Goal: Information Seeking & Learning: Understand process/instructions

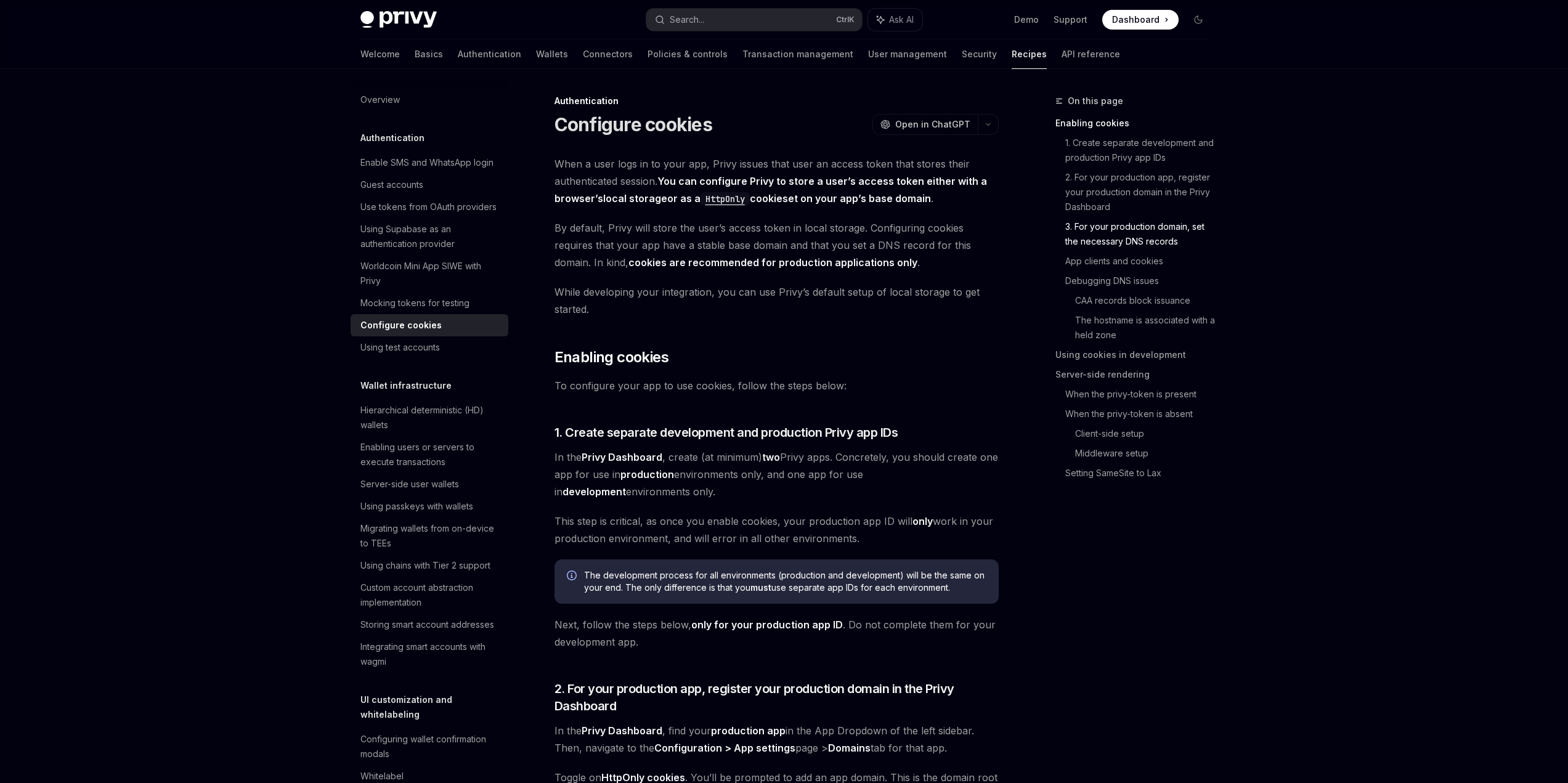
scroll to position [1418, 0]
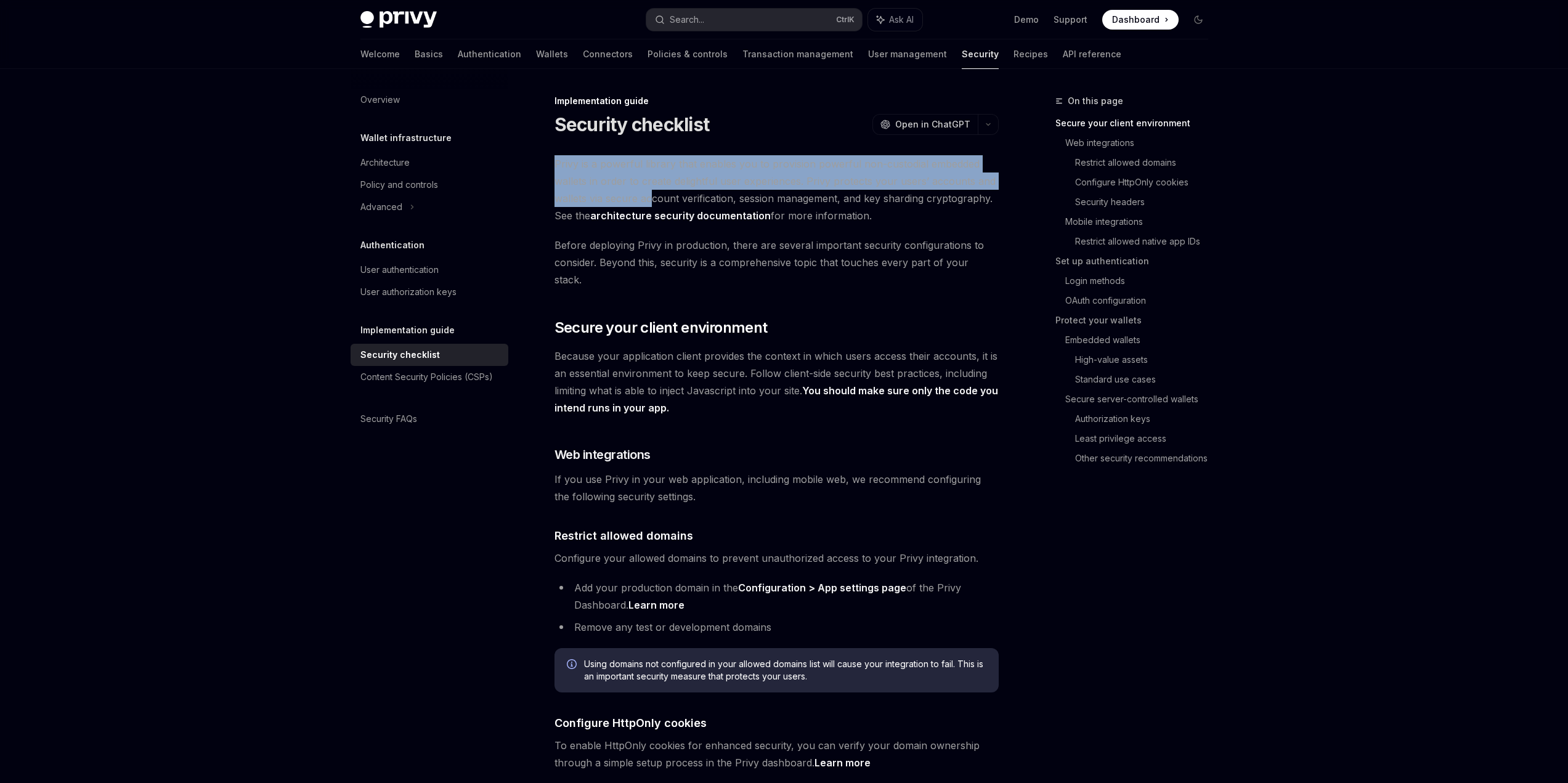
drag, startPoint x: 504, startPoint y: 214, endPoint x: 616, endPoint y: 241, distance: 115.2
click at [601, 224] on span "Privy is a powerful library that enables you to provision powerful non-custodia…" at bounding box center [776, 189] width 444 height 69
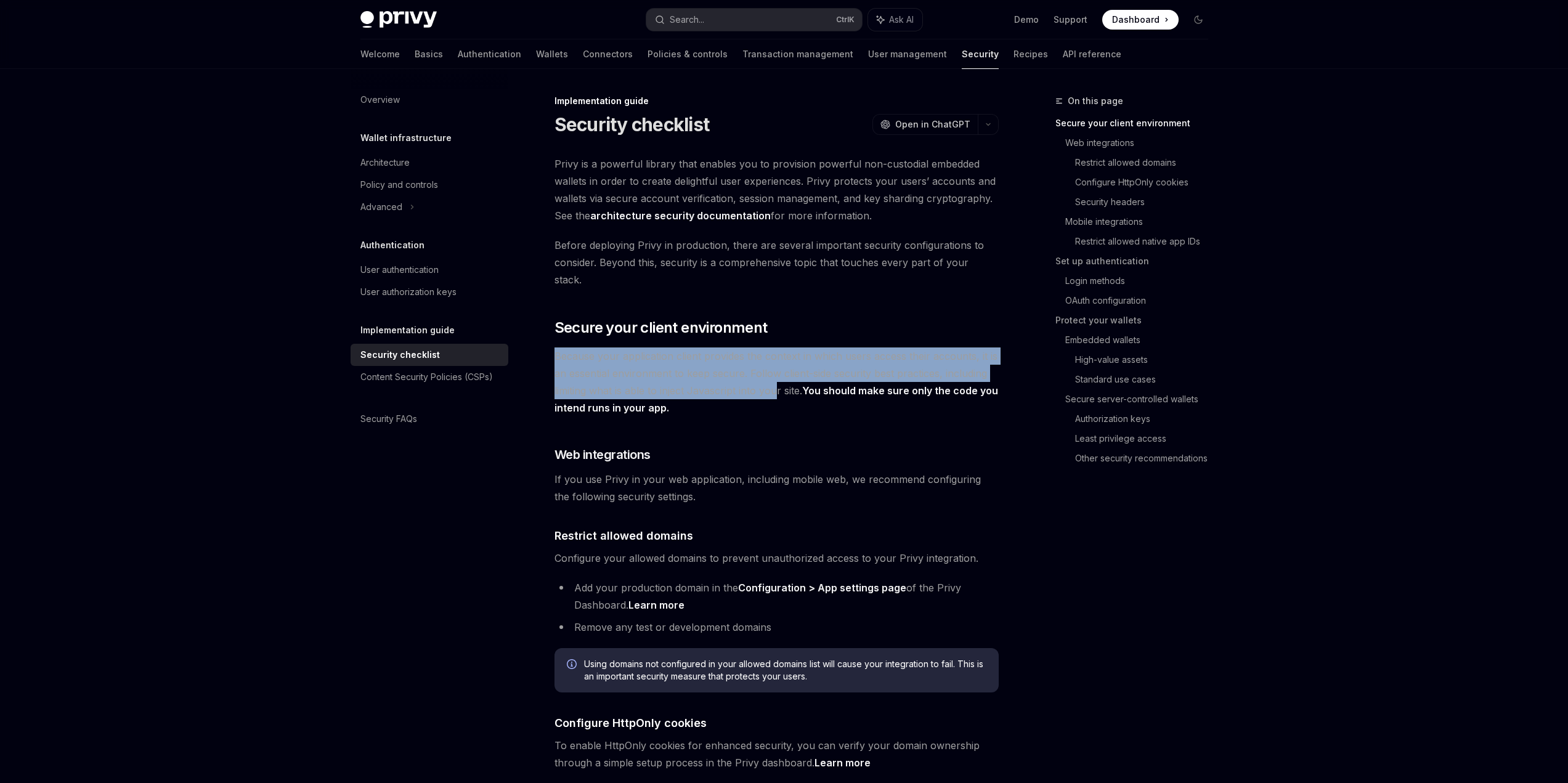
drag, startPoint x: 497, startPoint y: 425, endPoint x: 773, endPoint y: 469, distance: 279.5
click at [773, 417] on span "Because your application client provides the context in which users access thei…" at bounding box center [776, 382] width 444 height 69
click at [592, 417] on span "Because your application client provides the context in which users access thei…" at bounding box center [776, 382] width 444 height 69
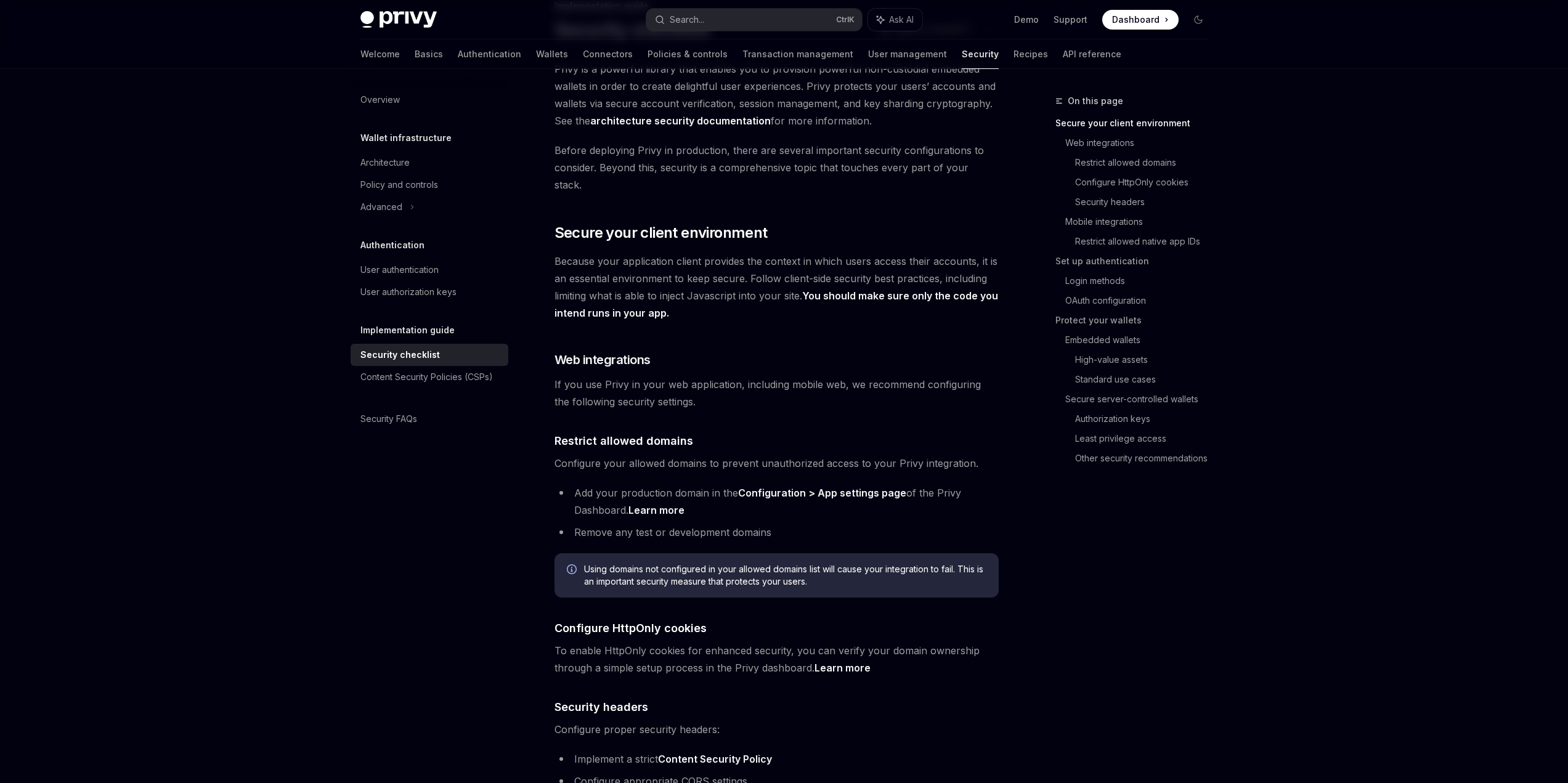
scroll to position [185, 0]
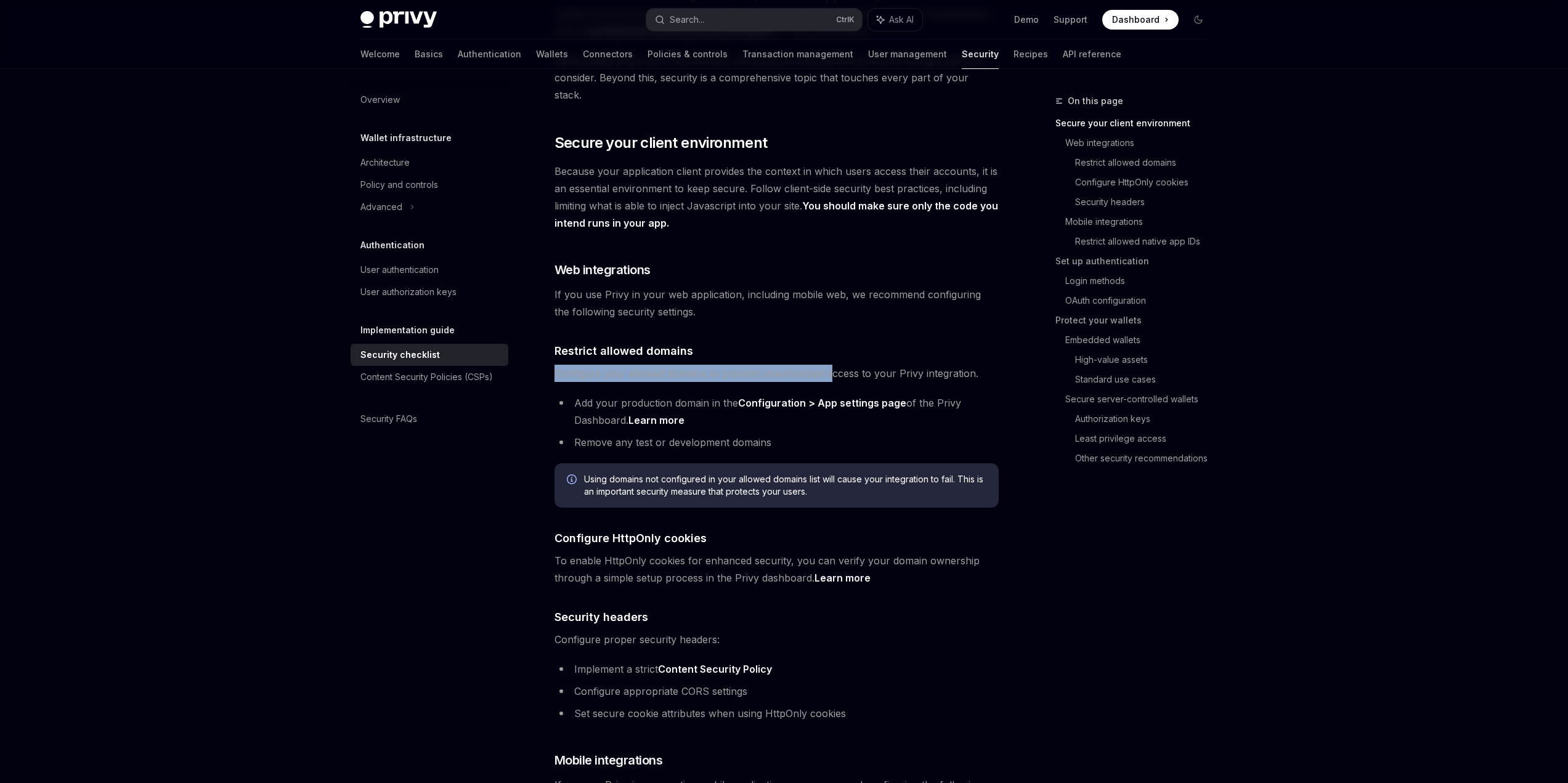
drag, startPoint x: 512, startPoint y: 494, endPoint x: 841, endPoint y: 492, distance: 329.0
click at [841, 383] on span "Configure your allowed domains to prevent unauthorized access to your Privy int…" at bounding box center [776, 373] width 444 height 17
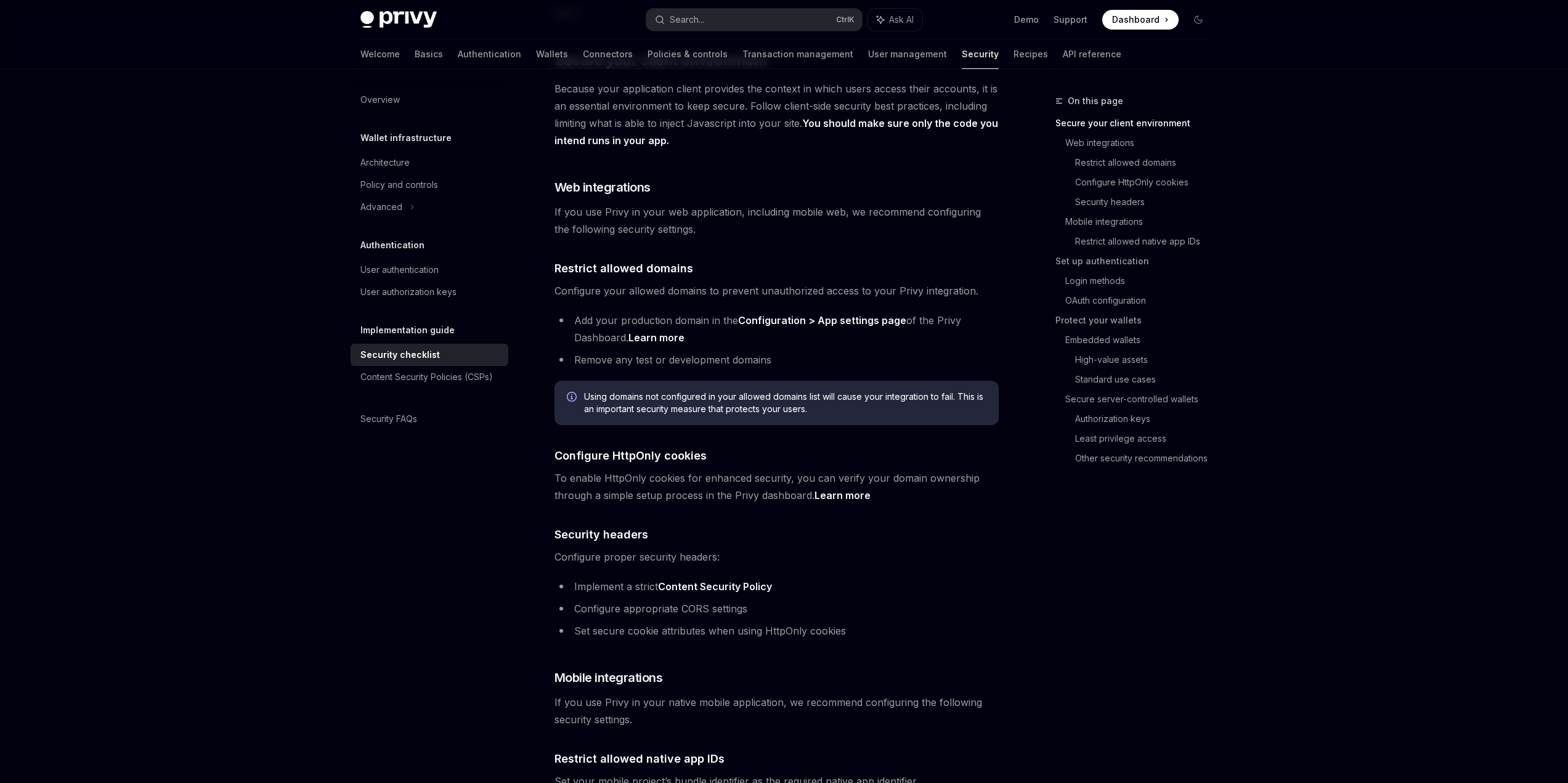
scroll to position [308, 0]
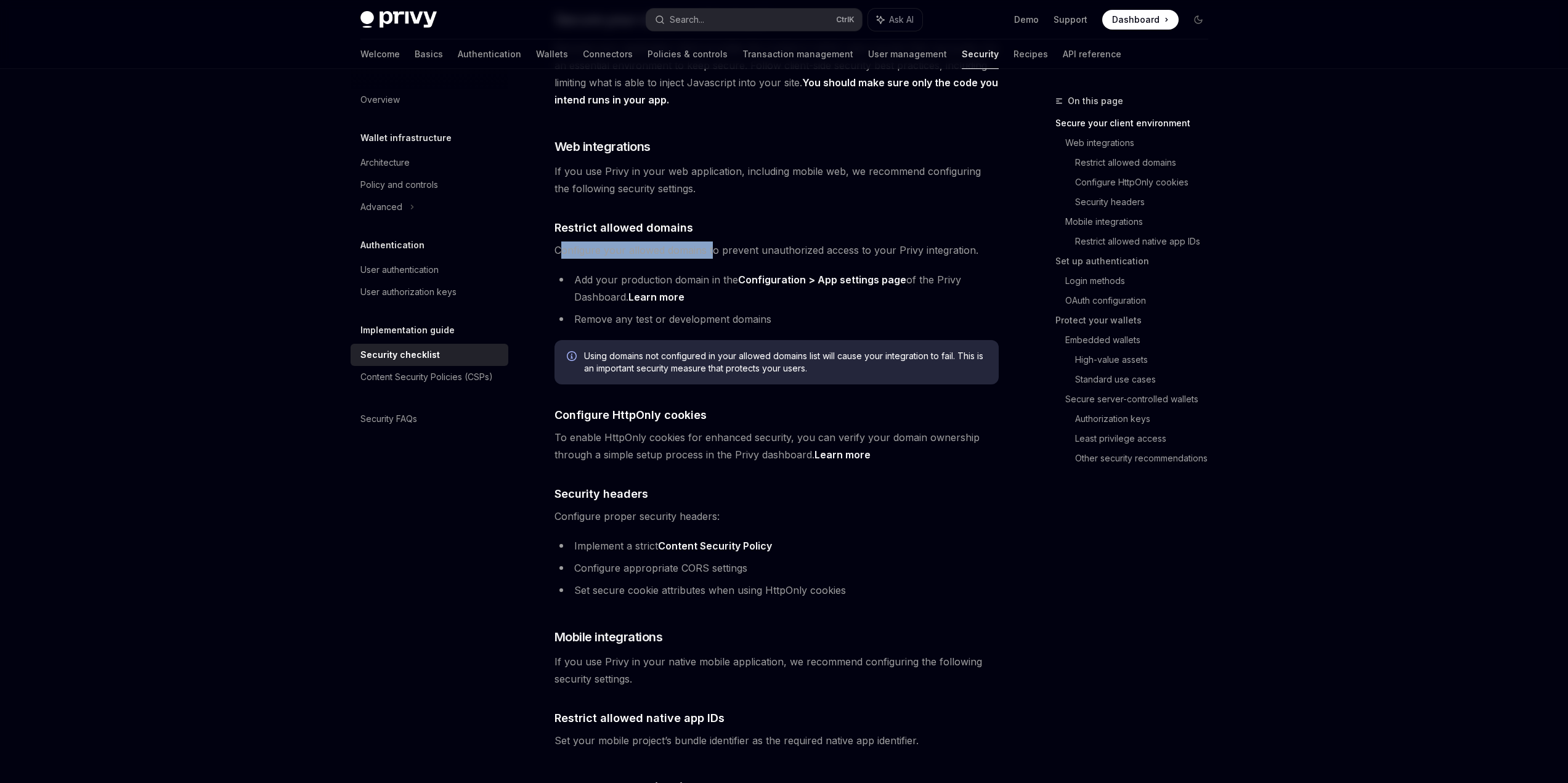
drag, startPoint x: 502, startPoint y: 368, endPoint x: 693, endPoint y: 369, distance: 191.0
click at [693, 259] on span "Configure your allowed domains to prevent unauthorized access to your Privy int…" at bounding box center [776, 249] width 444 height 17
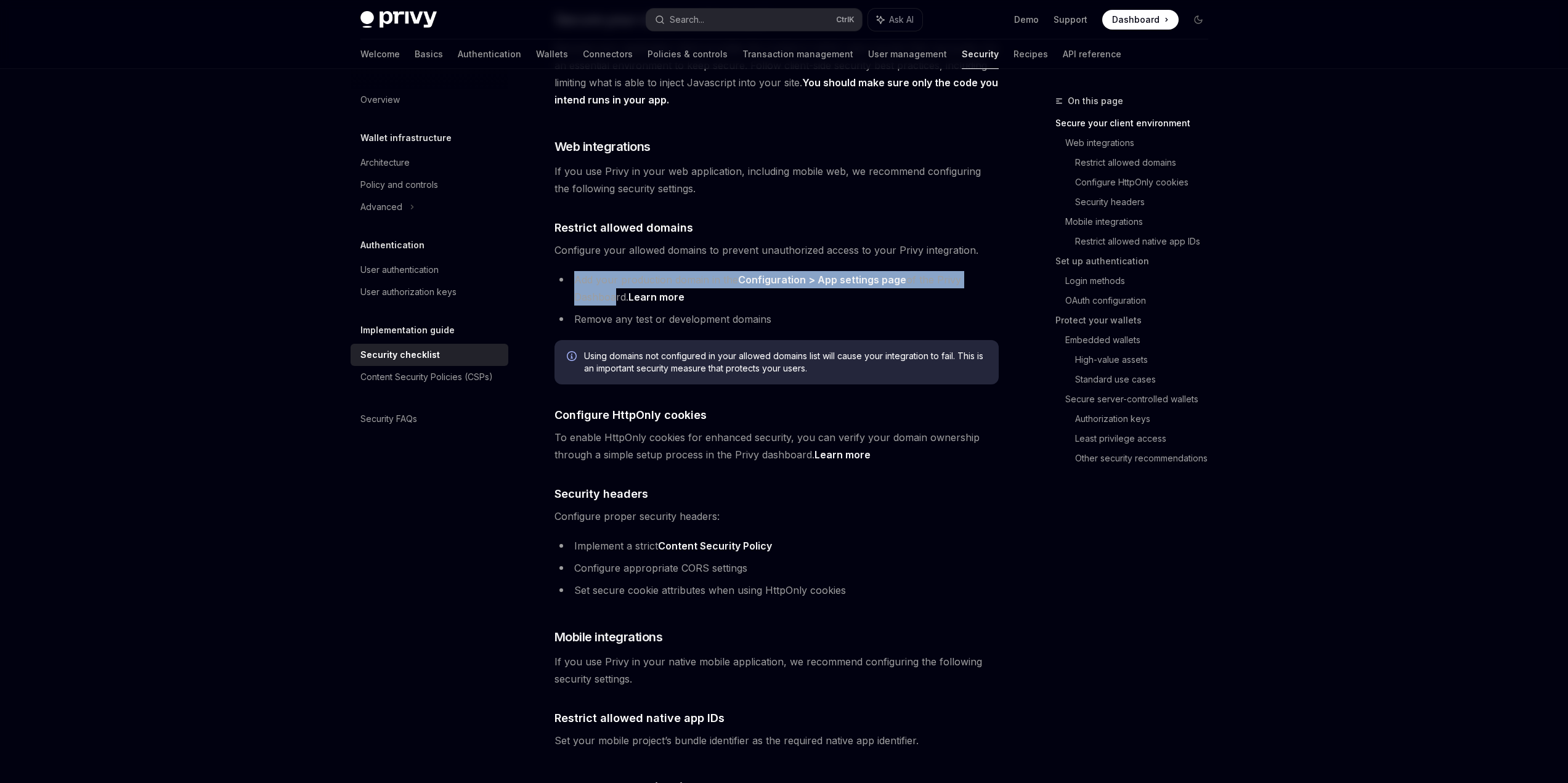
drag, startPoint x: 521, startPoint y: 400, endPoint x: 565, endPoint y: 418, distance: 47.5
click at [565, 306] on li "Add your production domain in the Configuration > App settings page of the Priv…" at bounding box center [776, 288] width 444 height 35
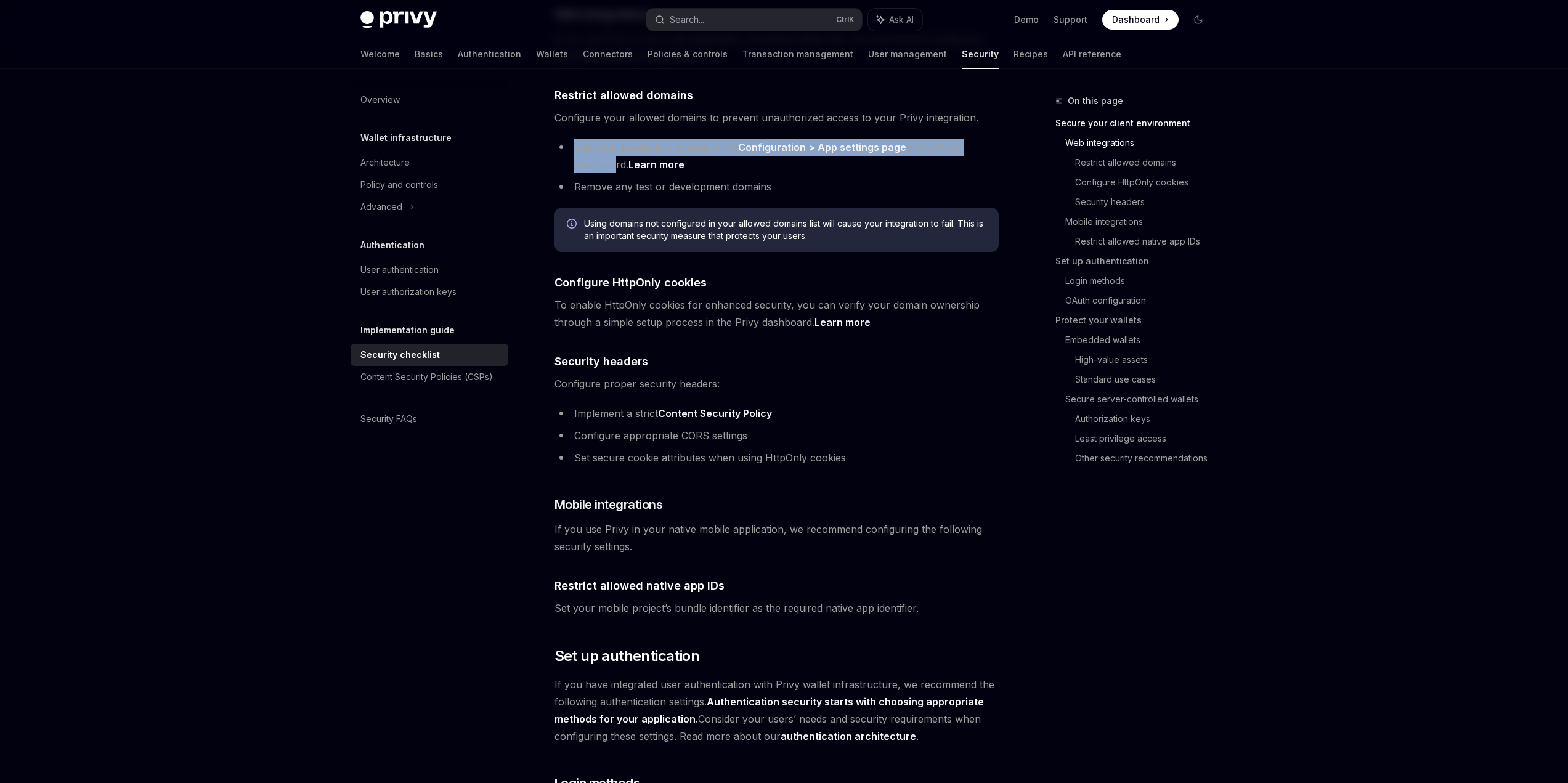
scroll to position [493, 0]
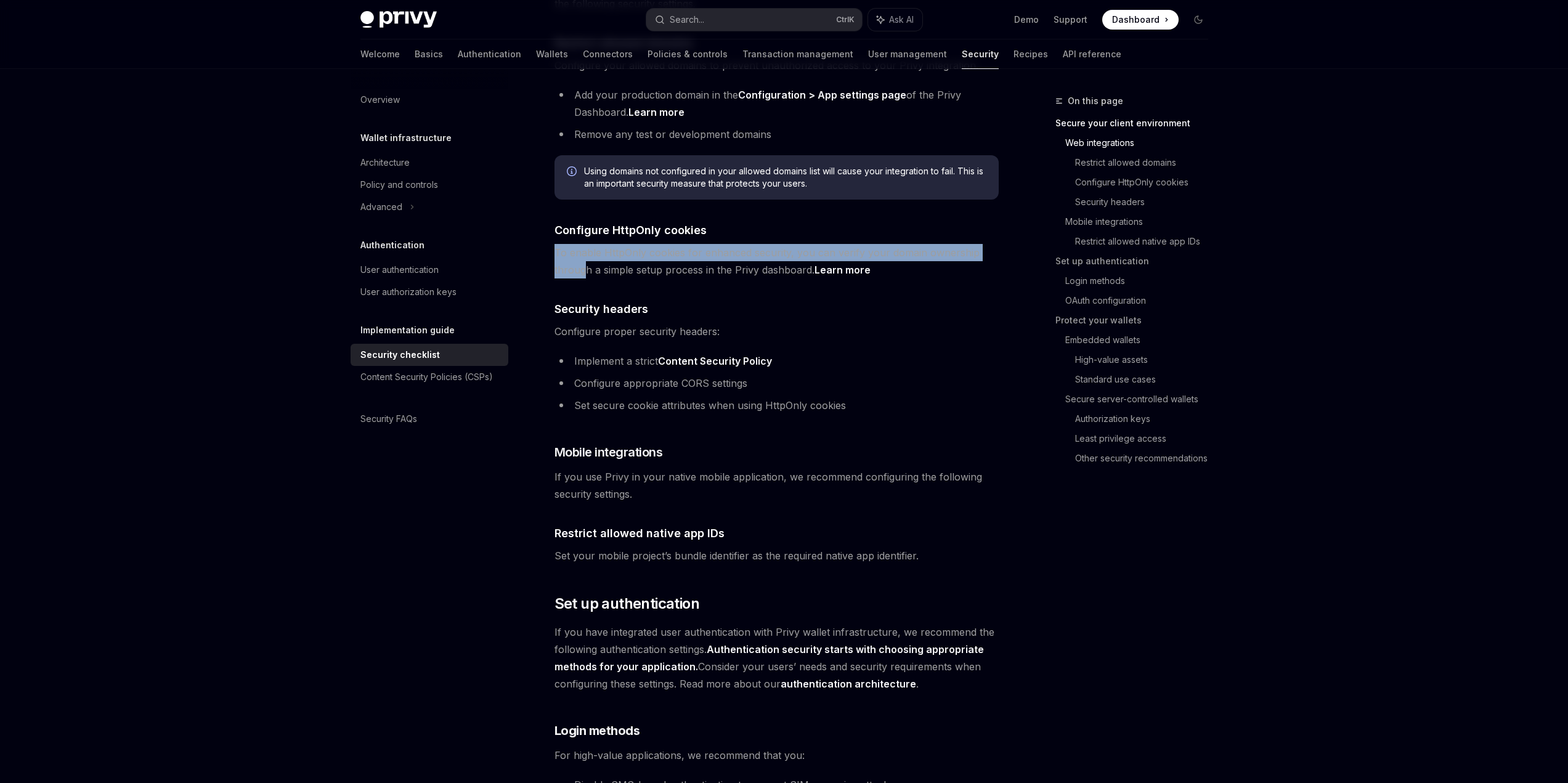
drag, startPoint x: 517, startPoint y: 425, endPoint x: 535, endPoint y: 436, distance: 21.1
click at [555, 279] on span "To enable HttpOnly cookies for enhanced security, you can verify your domain ow…" at bounding box center [776, 261] width 444 height 35
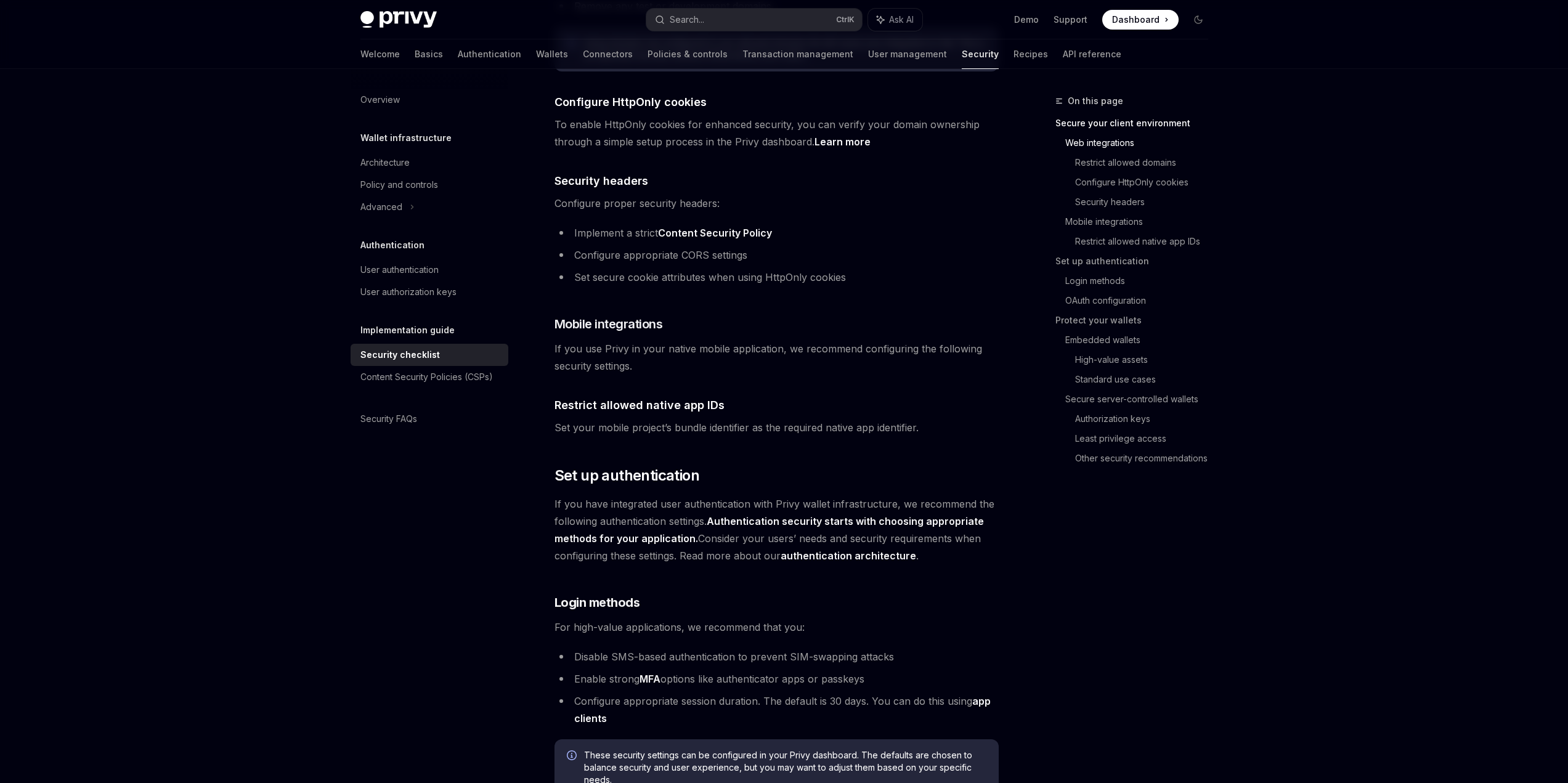
scroll to position [678, 0]
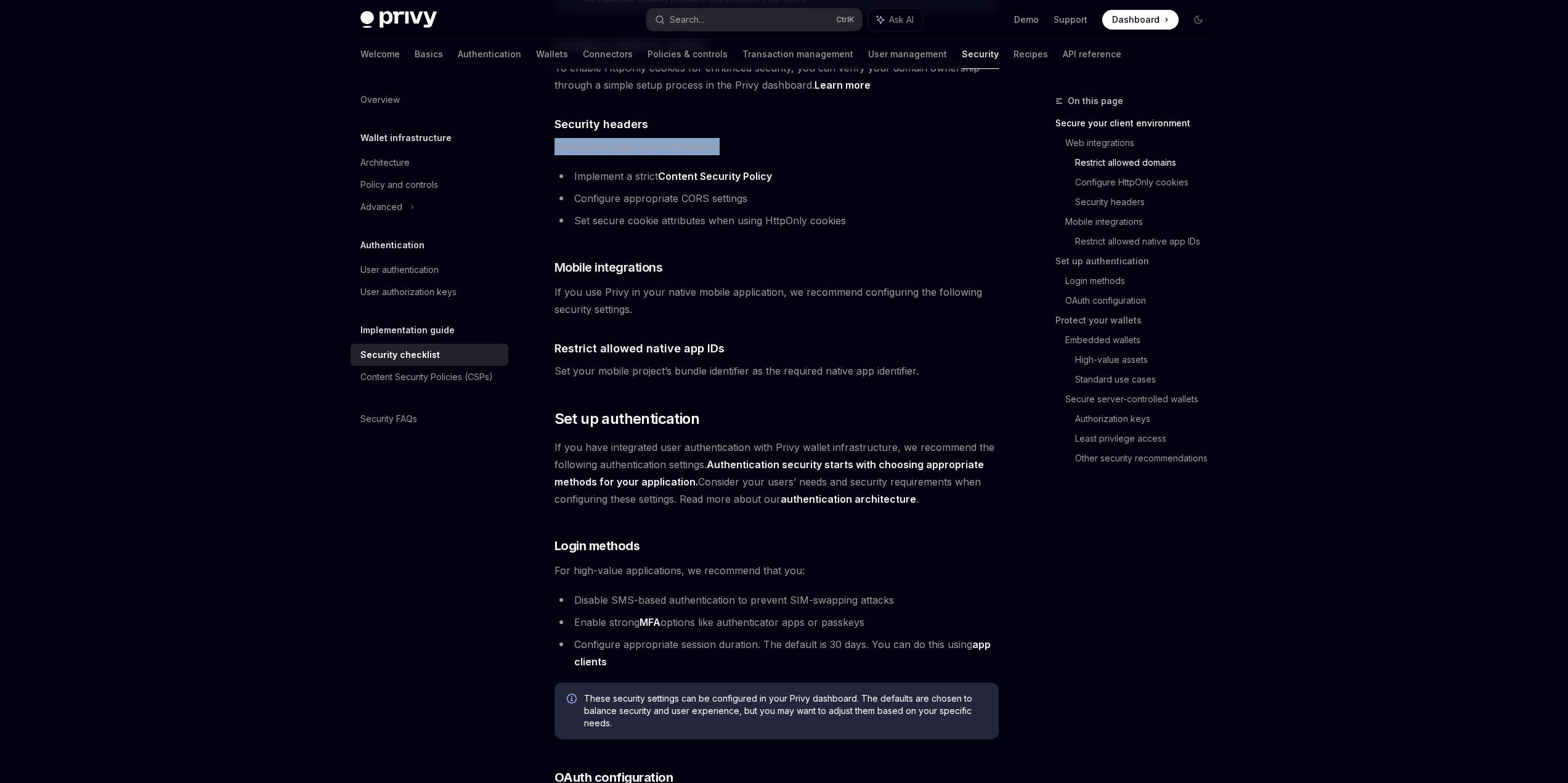
drag, startPoint x: 503, startPoint y: 337, endPoint x: 701, endPoint y: 326, distance: 198.3
click at [701, 156] on span "Configure proper security headers:" at bounding box center [776, 146] width 444 height 17
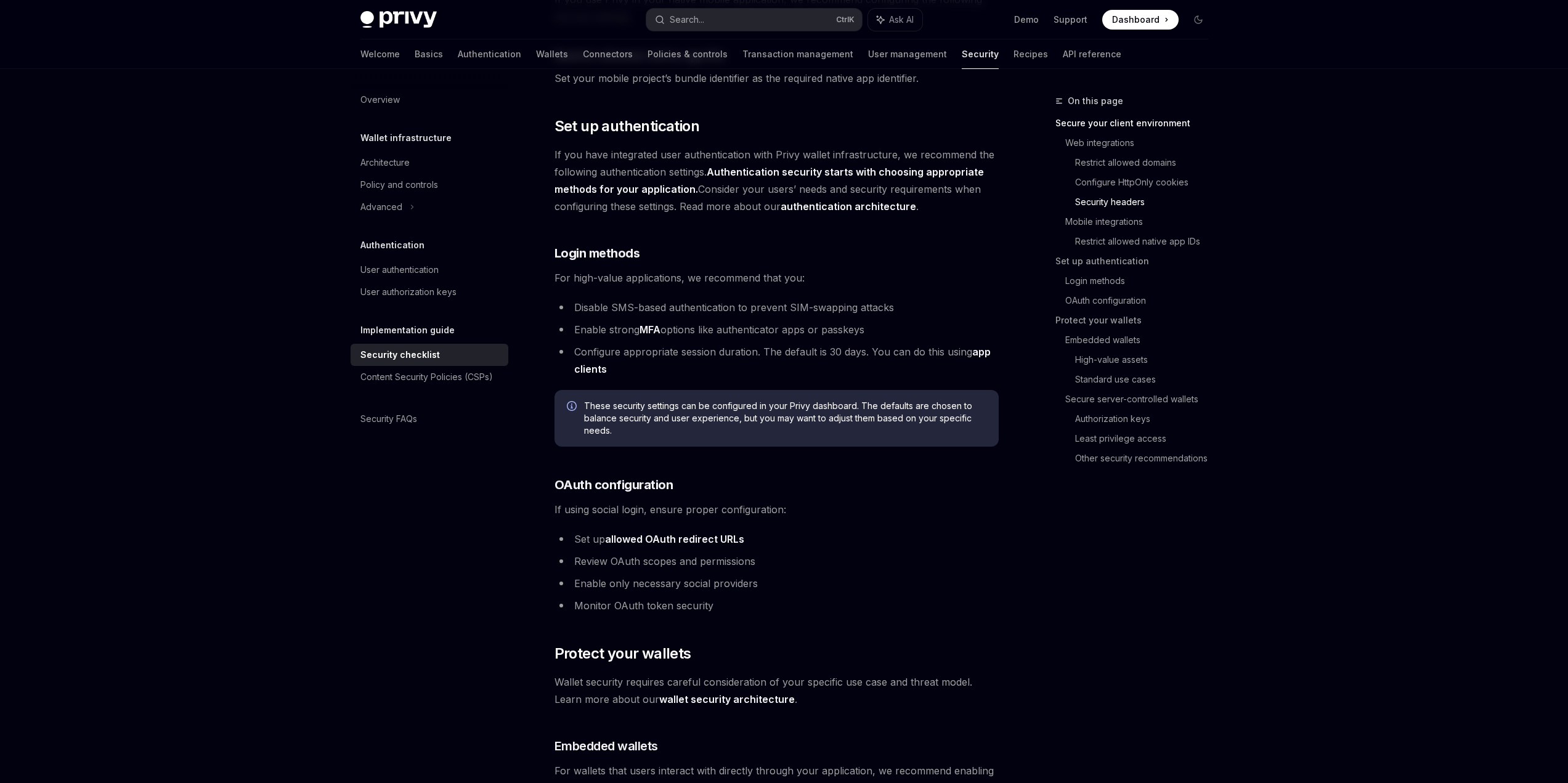
scroll to position [986, 0]
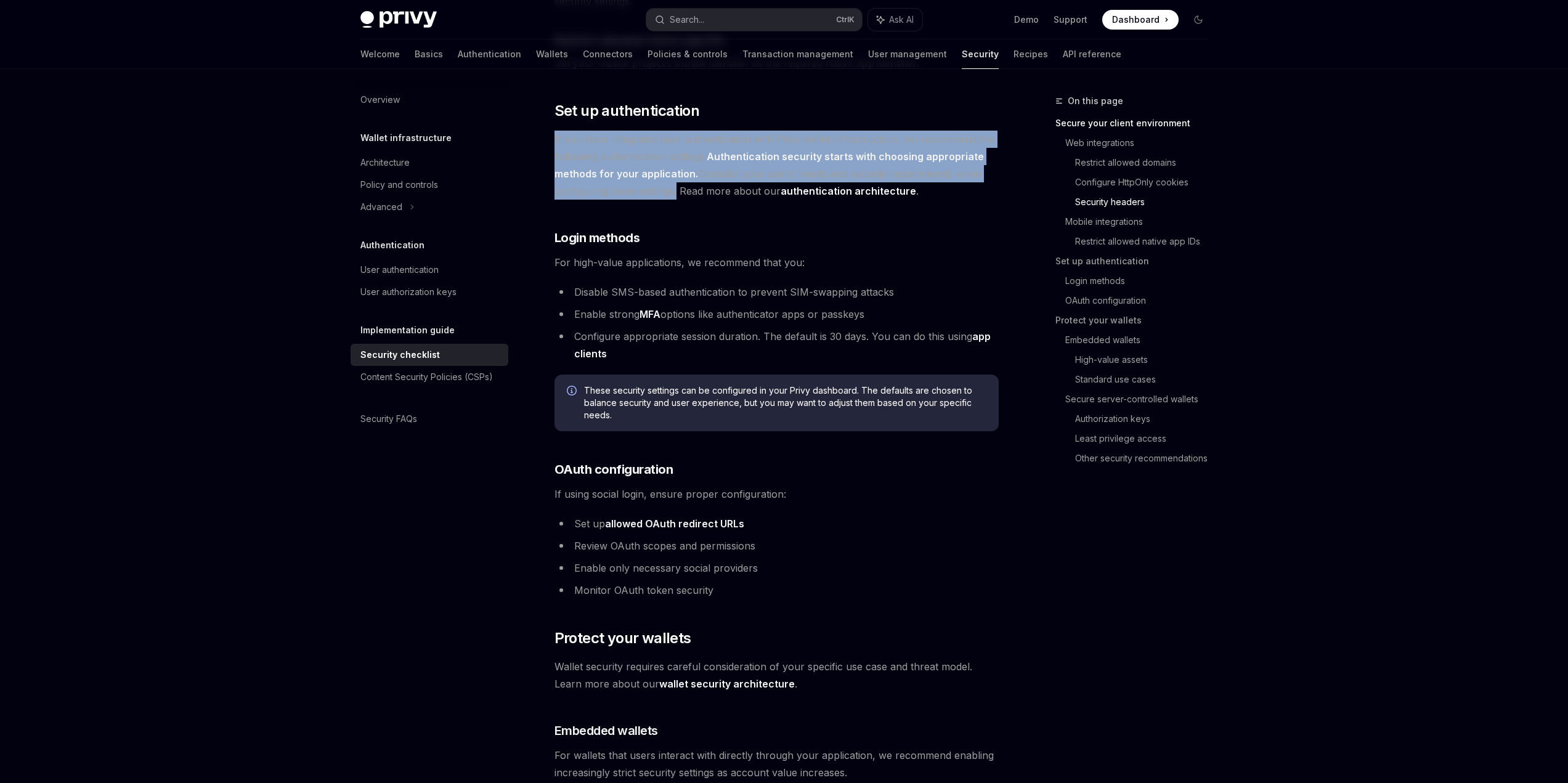
drag, startPoint x: 491, startPoint y: 398, endPoint x: 650, endPoint y: 461, distance: 171.0
click at [650, 461] on div "Implementation guide Security checklist OpenAI Open in ChatGPT OpenAI Open in C…" at bounding box center [660, 760] width 680 height 3305
click at [650, 199] on span "If you have integrated user authentication with Privy wallet infrastructure, we…" at bounding box center [776, 164] width 444 height 69
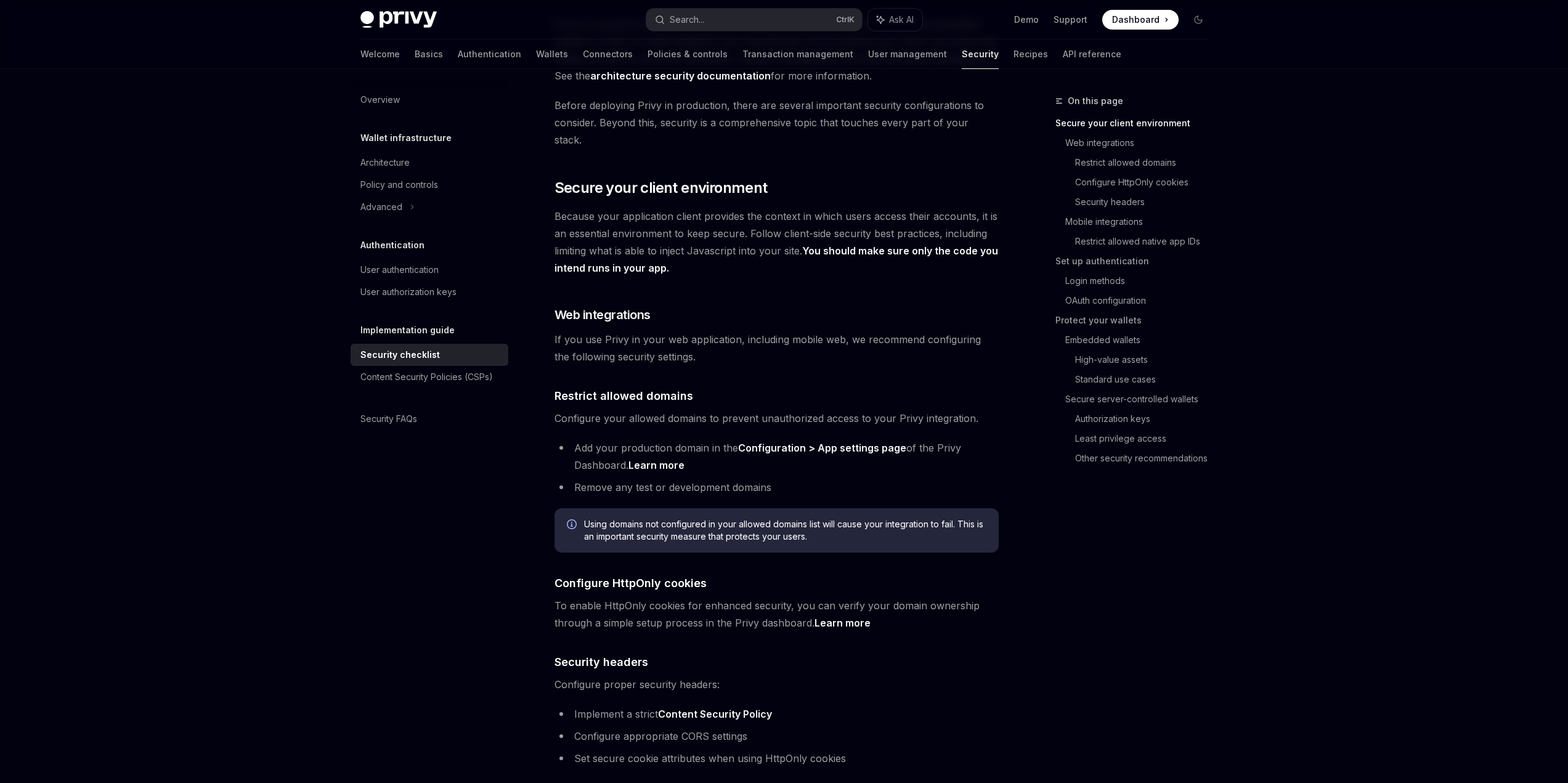
scroll to position [123, 0]
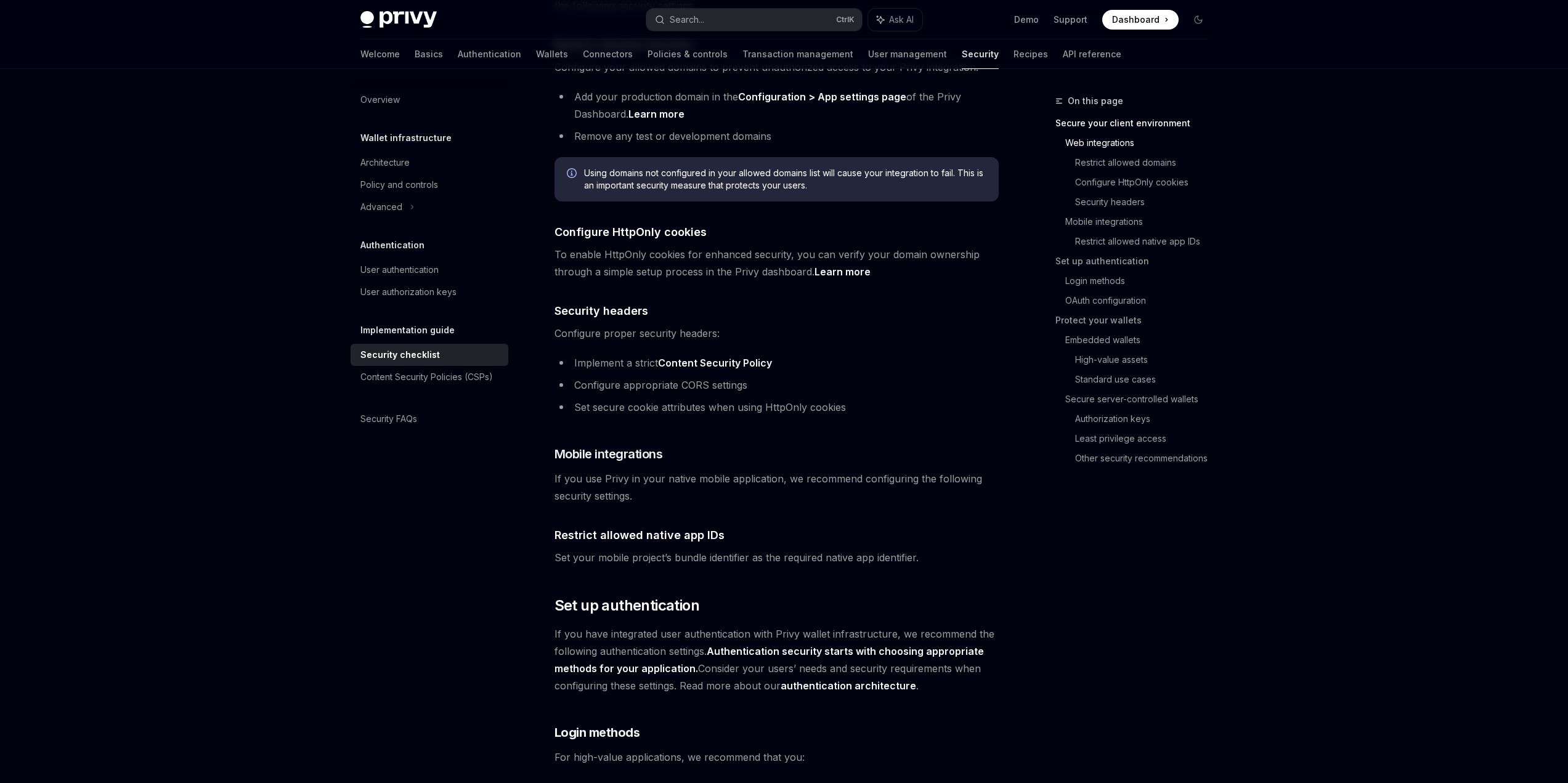
scroll to position [493, 0]
click at [628, 119] on link "Learn more" at bounding box center [656, 113] width 56 height 13
type textarea "*"
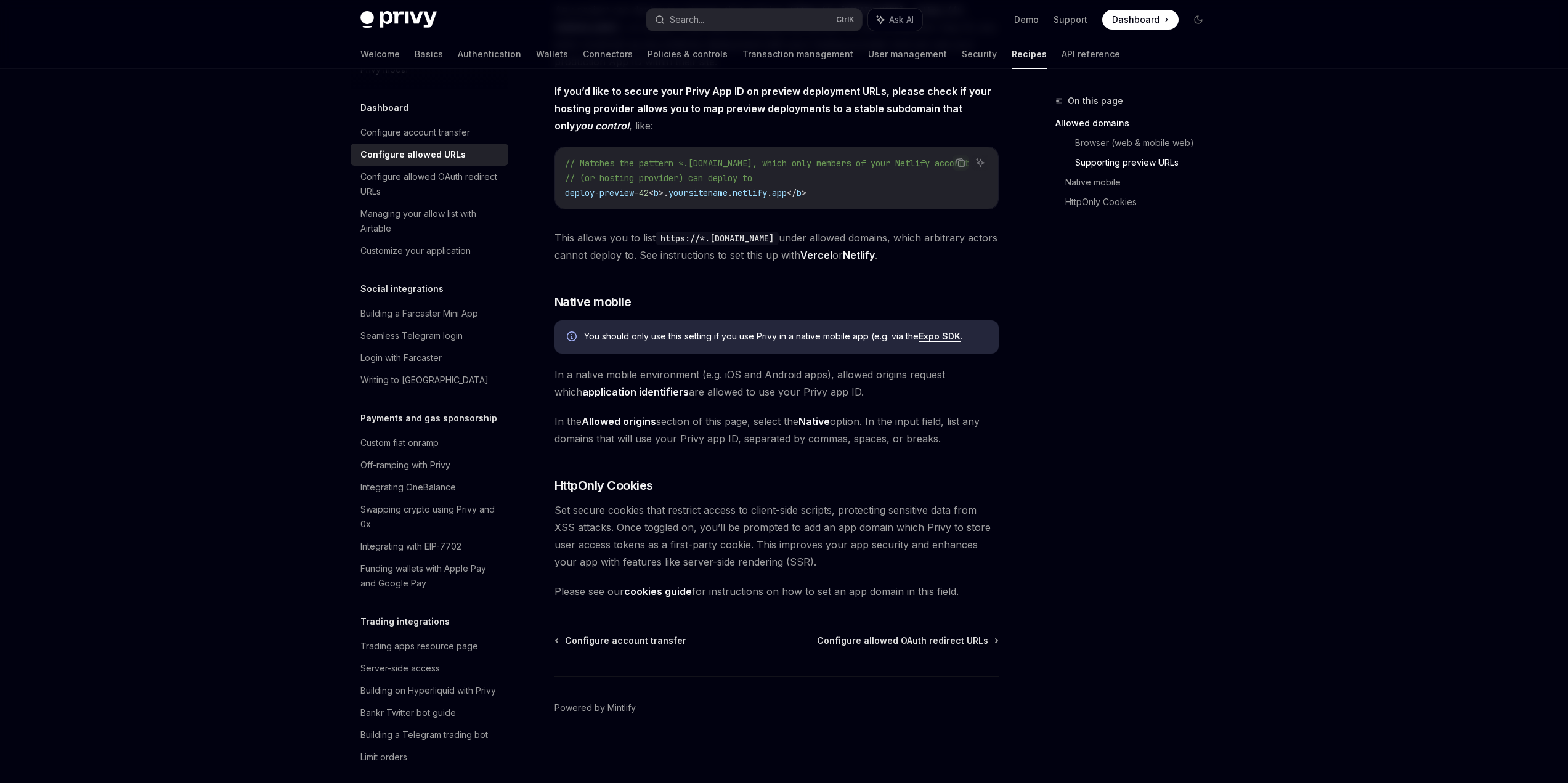
scroll to position [1471, 0]
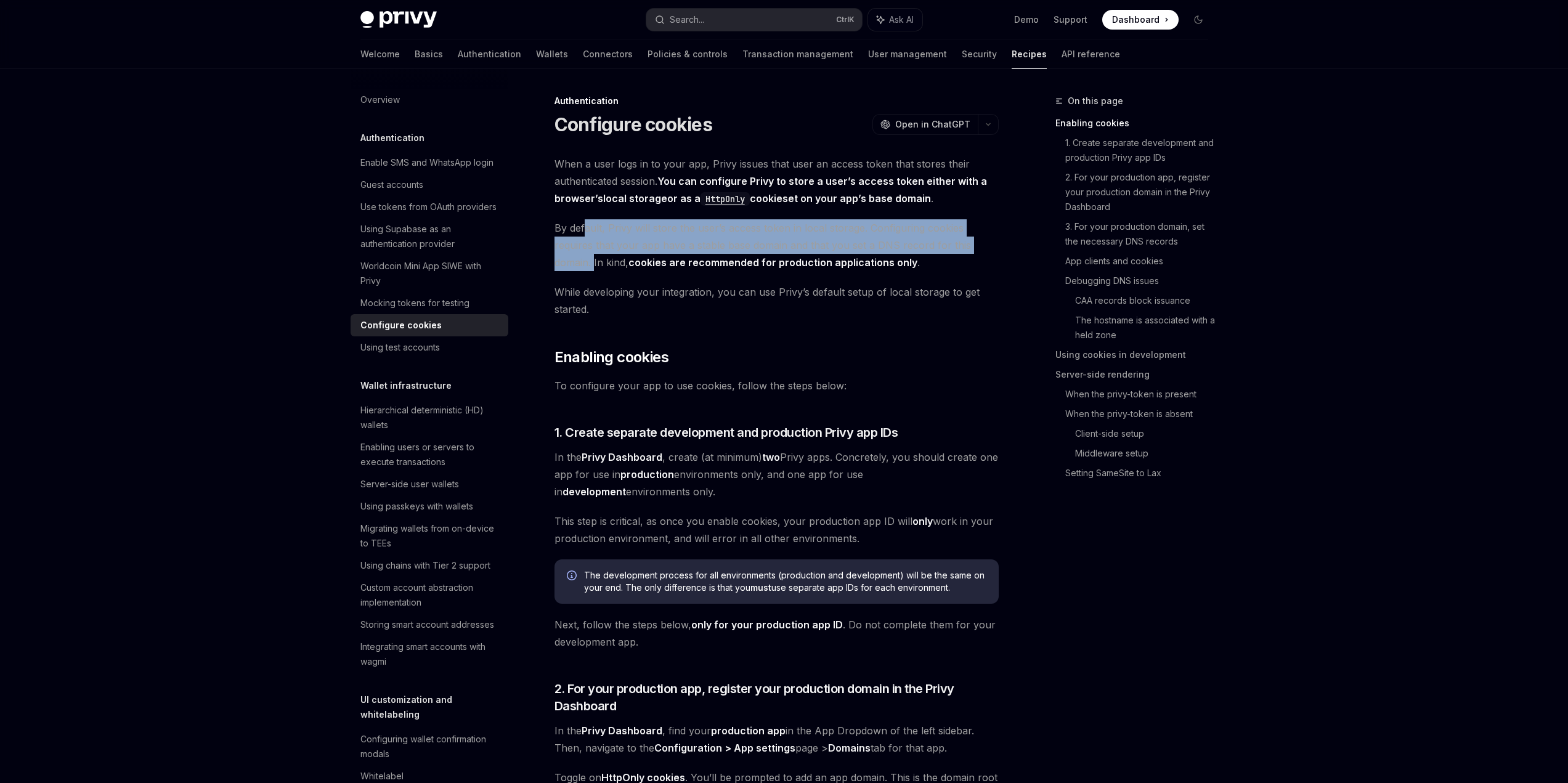
drag, startPoint x: 538, startPoint y: 295, endPoint x: 548, endPoint y: 323, distance: 29.7
click at [555, 271] on span "By default, Privy will store the user’s access token in local storage. Configur…" at bounding box center [776, 245] width 444 height 52
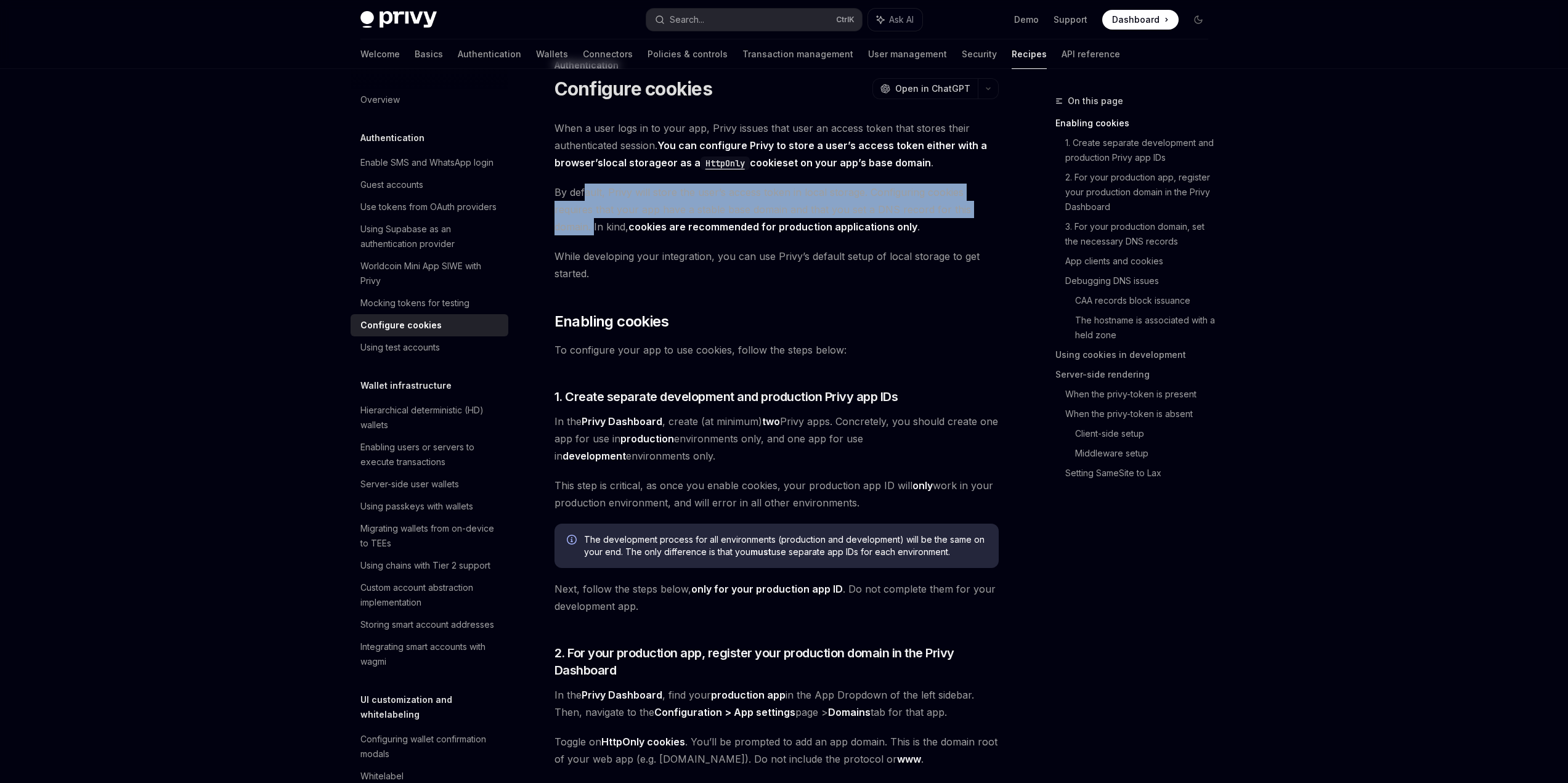
scroll to position [247, 0]
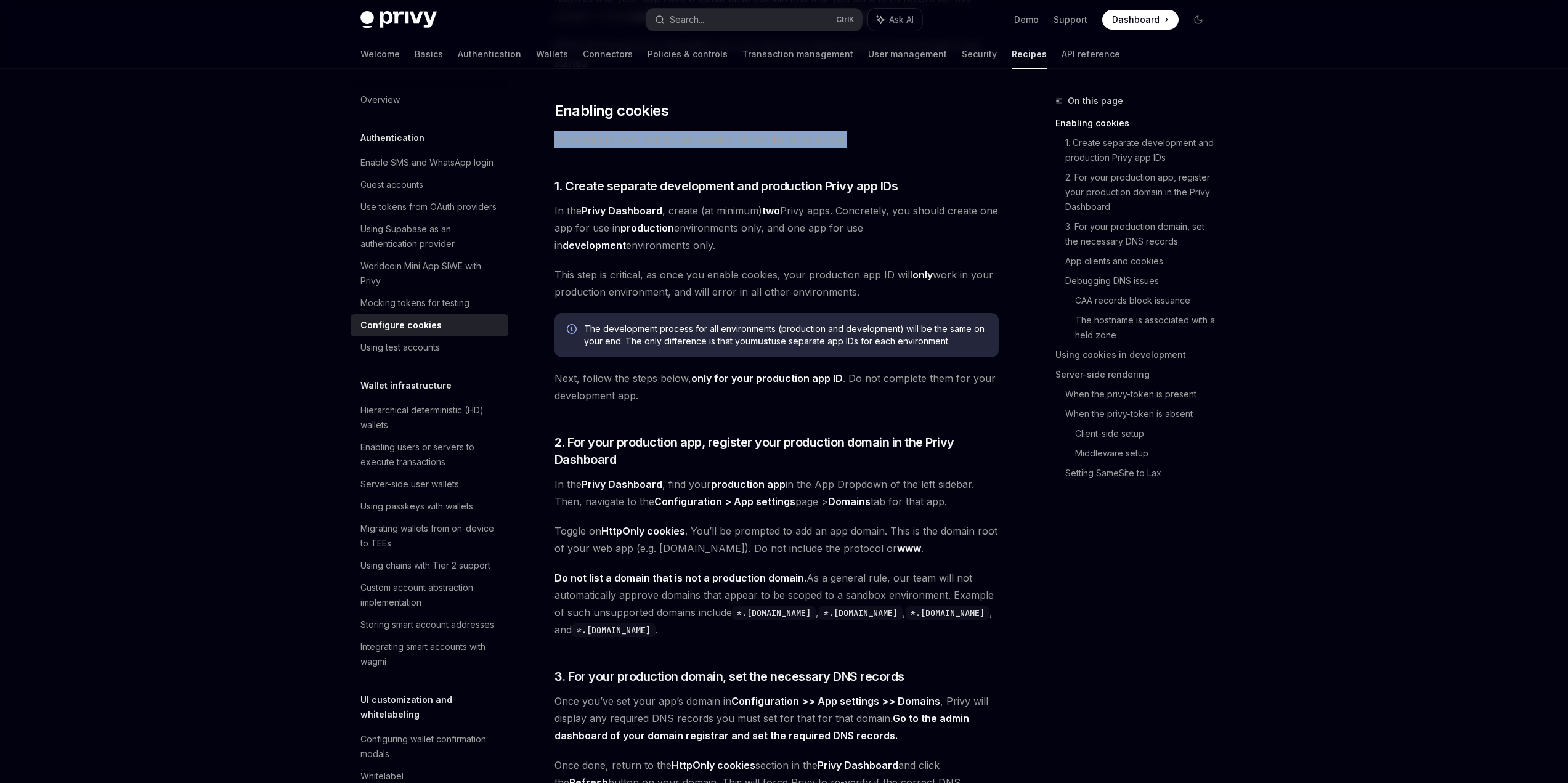
drag, startPoint x: 494, startPoint y: 235, endPoint x: 861, endPoint y: 232, distance: 367.0
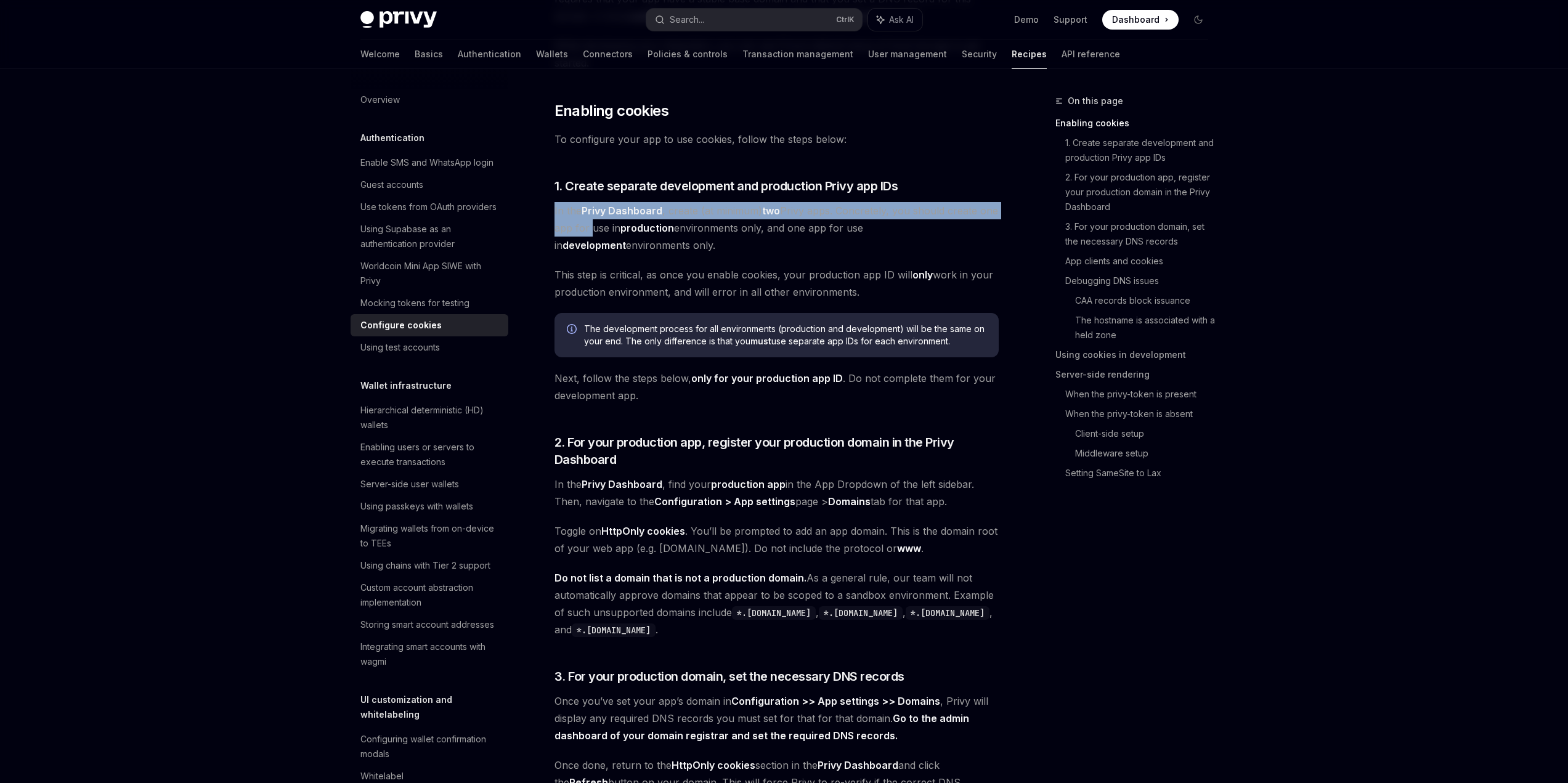
drag, startPoint x: 500, startPoint y: 326, endPoint x: 565, endPoint y: 349, distance: 68.9
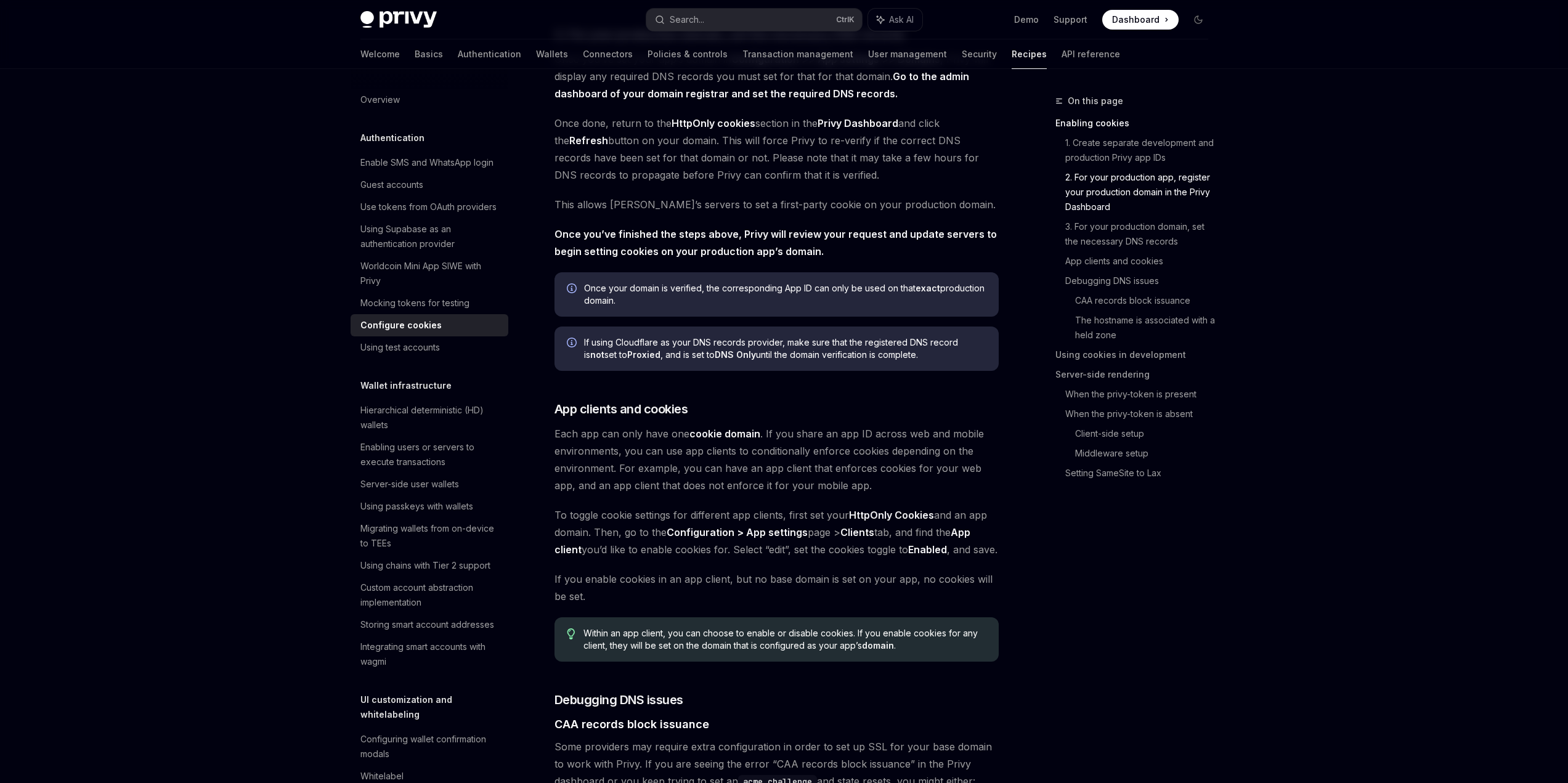
scroll to position [924, 0]
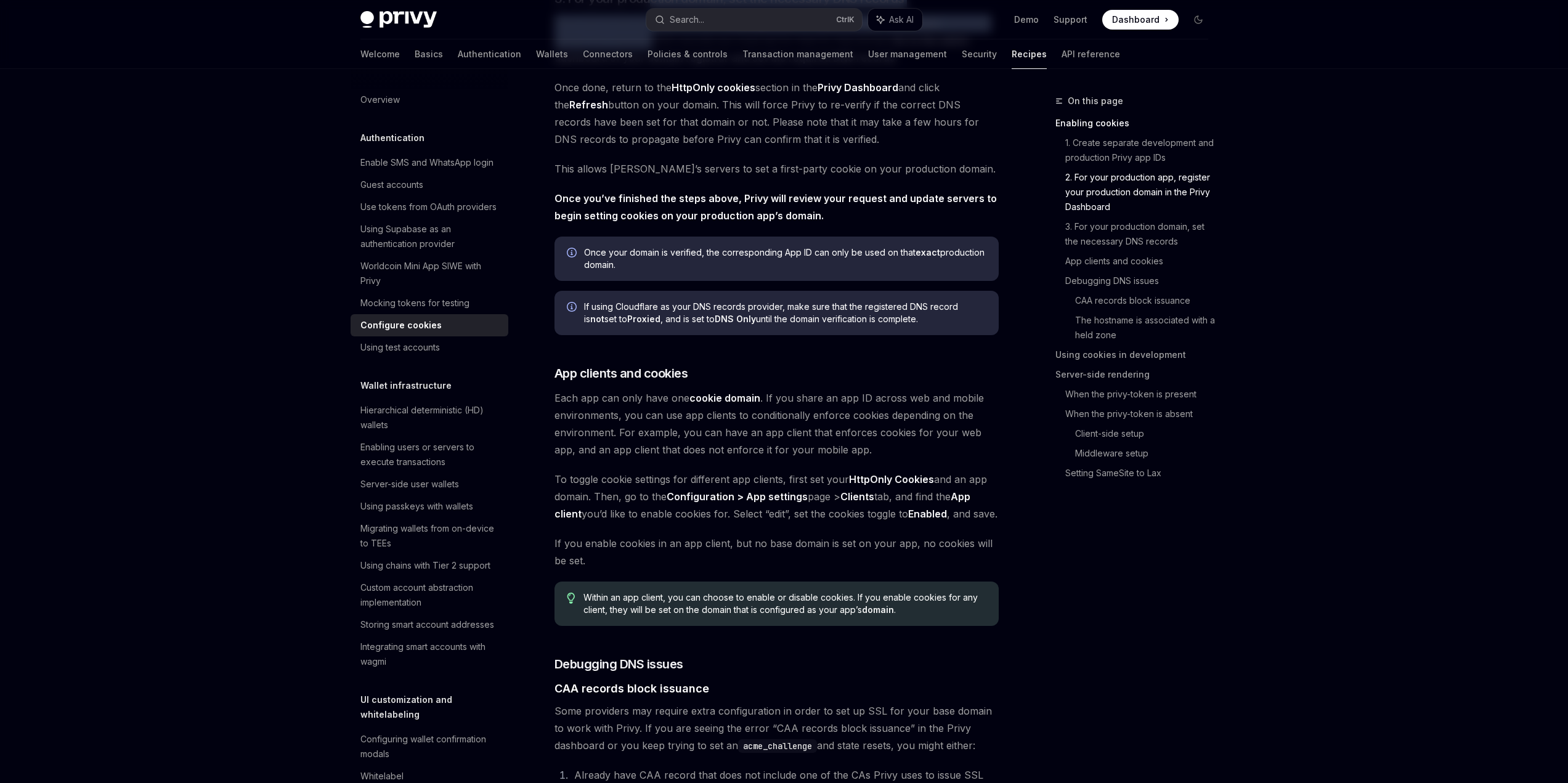
drag, startPoint x: 618, startPoint y: 227, endPoint x: 616, endPoint y: 287, distance: 60.0
click at [614, 66] on span "Once you’ve set your app’s domain in Configuration >> App settings >> Domains ,…" at bounding box center [776, 41] width 444 height 52
drag, startPoint x: 516, startPoint y: 281, endPoint x: 623, endPoint y: 285, distance: 107.1
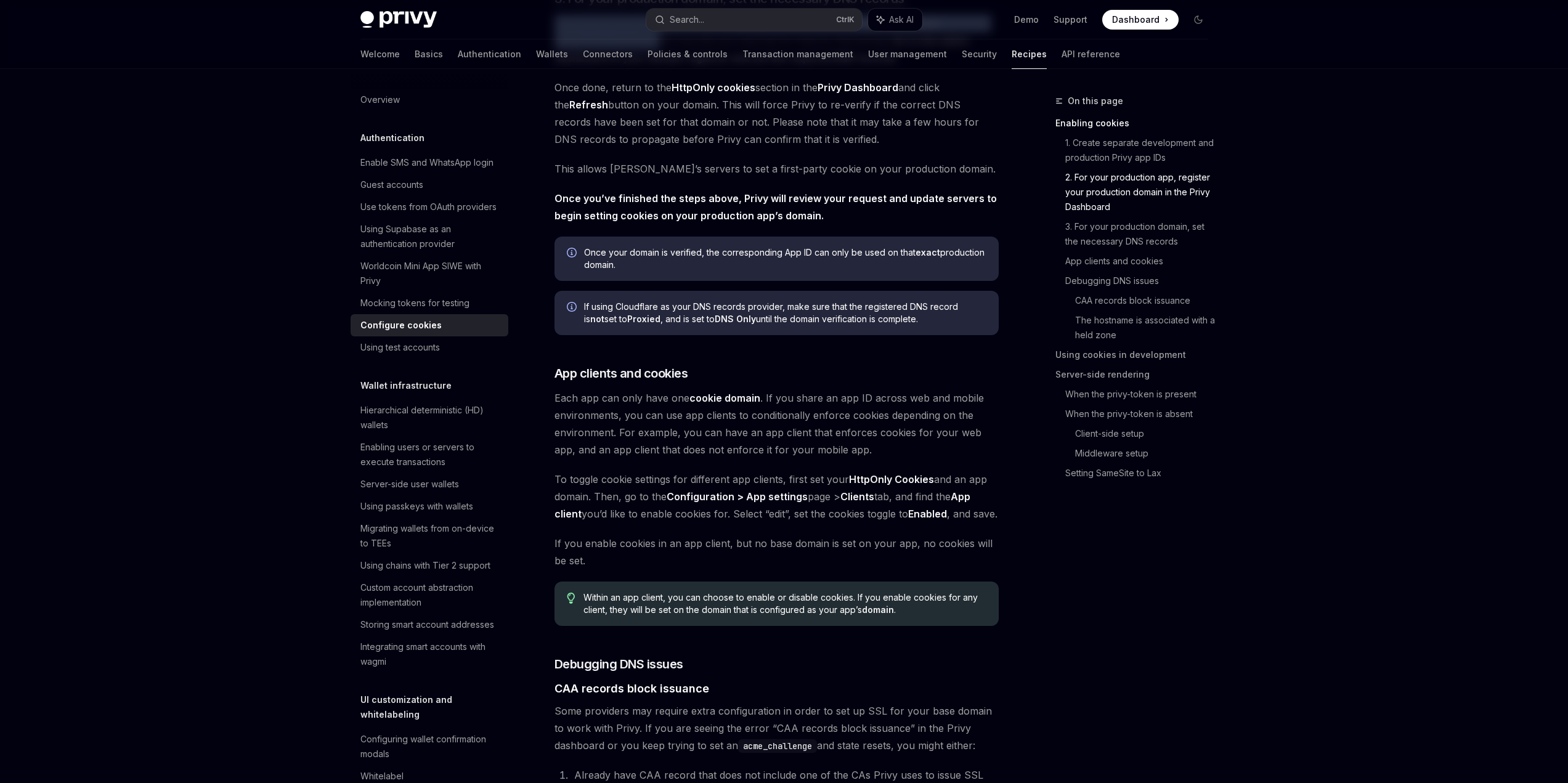
click at [623, 66] on span "Once you’ve set your app’s domain in Configuration >> App settings >> Domains ,…" at bounding box center [776, 41] width 444 height 52
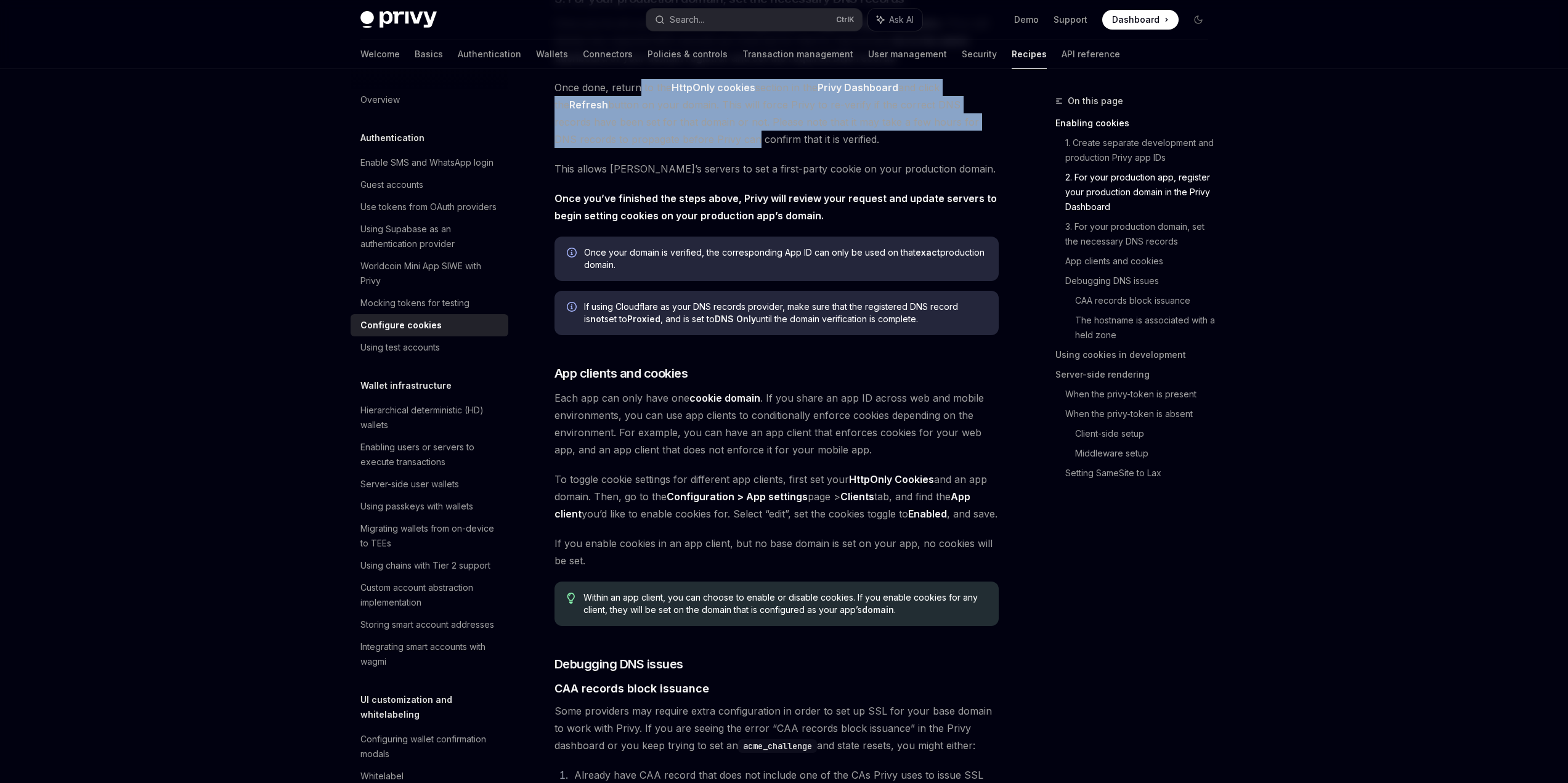
drag, startPoint x: 602, startPoint y: 350, endPoint x: 662, endPoint y: 396, distance: 75.6
click at [662, 147] on span "Once done, return to the HttpOnly cookies section in the Privy Dashboard and cl…" at bounding box center [776, 113] width 444 height 69
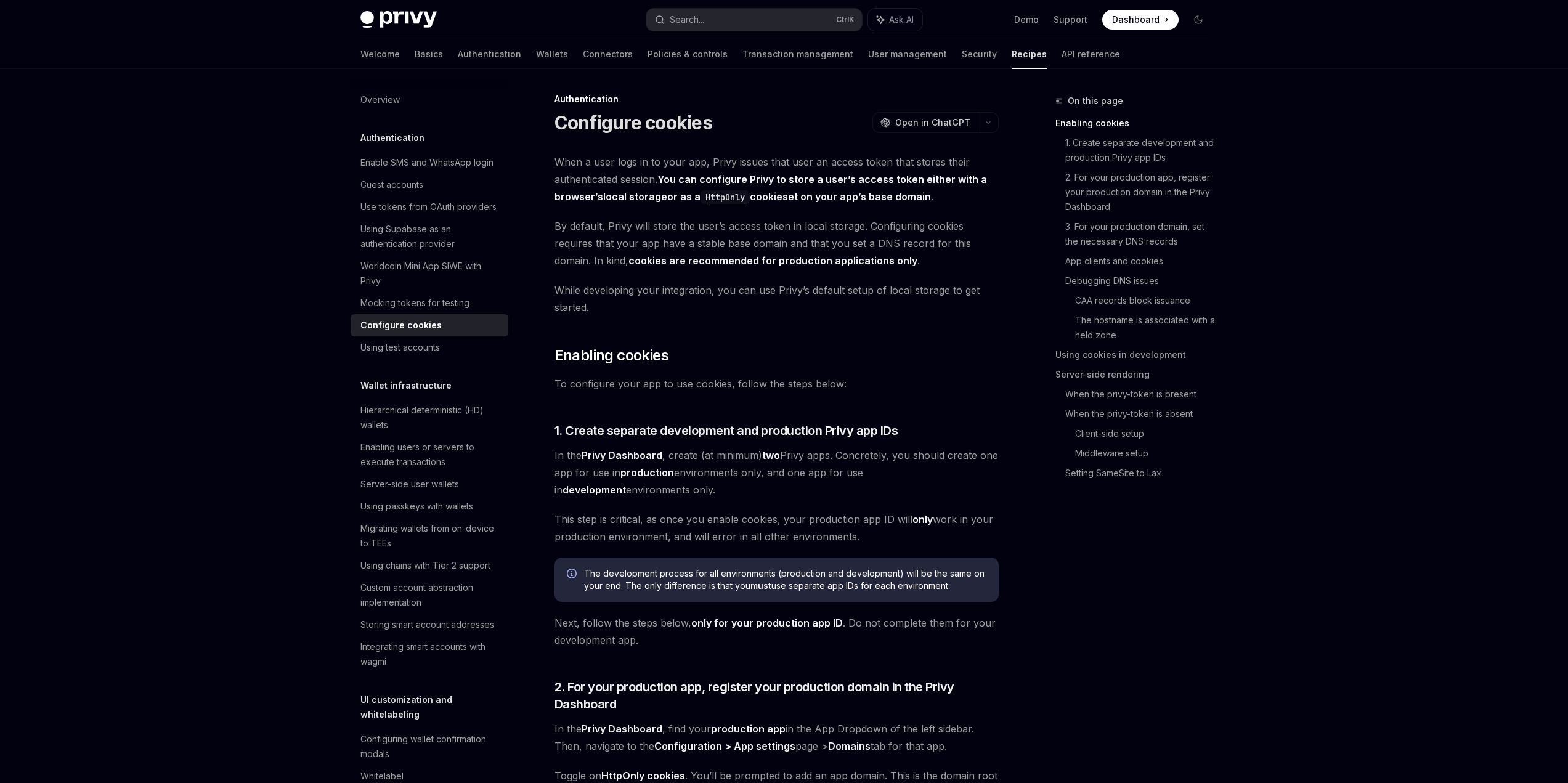
scroll to position [0, 0]
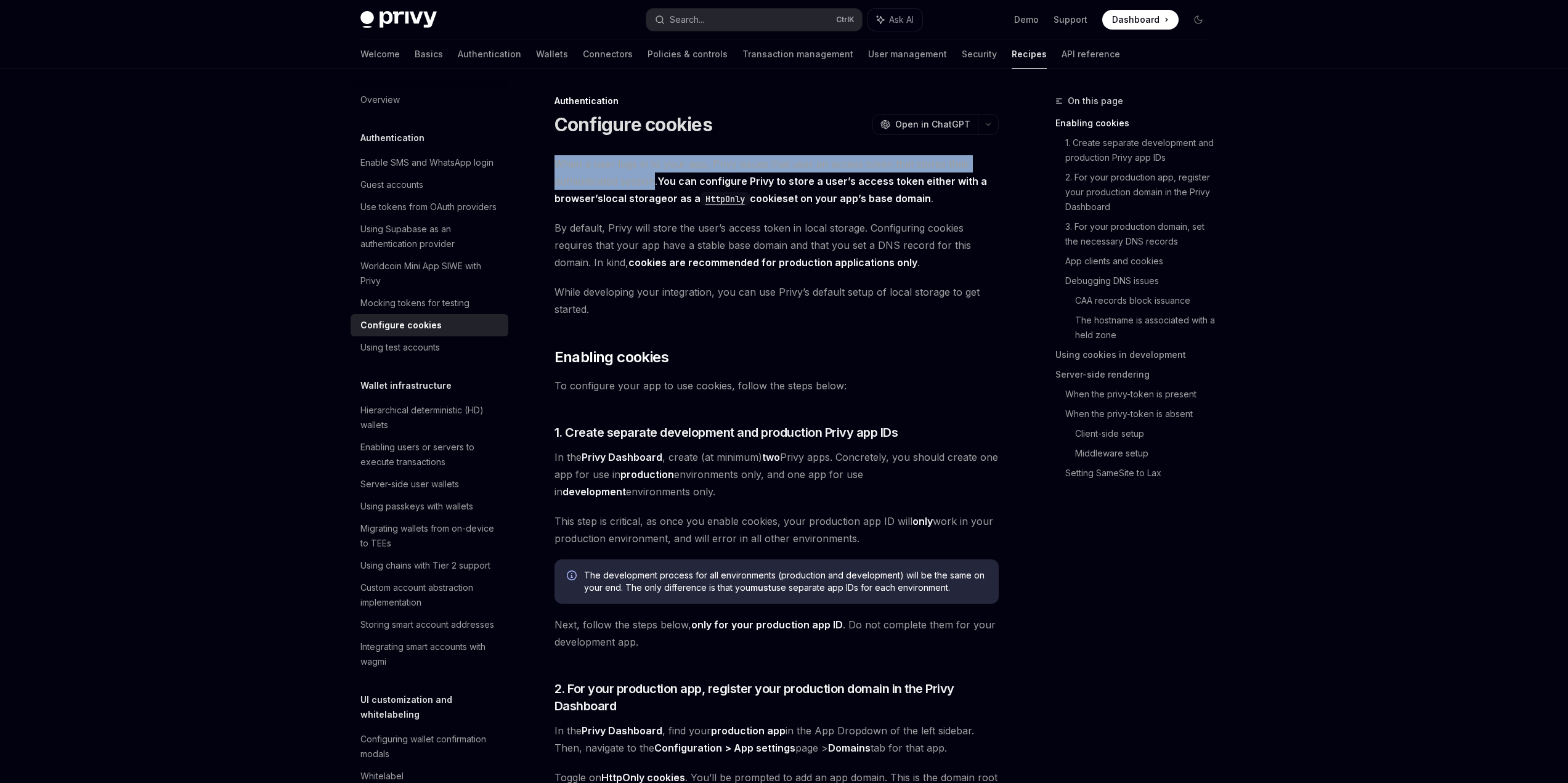
drag, startPoint x: 499, startPoint y: 199, endPoint x: 625, endPoint y: 229, distance: 129.5
click at [625, 207] on span "When a user logs in to your app, Privy issues that user an access token that st…" at bounding box center [776, 181] width 444 height 52
click at [600, 207] on span "When a user logs in to your app, Privy issues that user an access token that st…" at bounding box center [776, 181] width 444 height 52
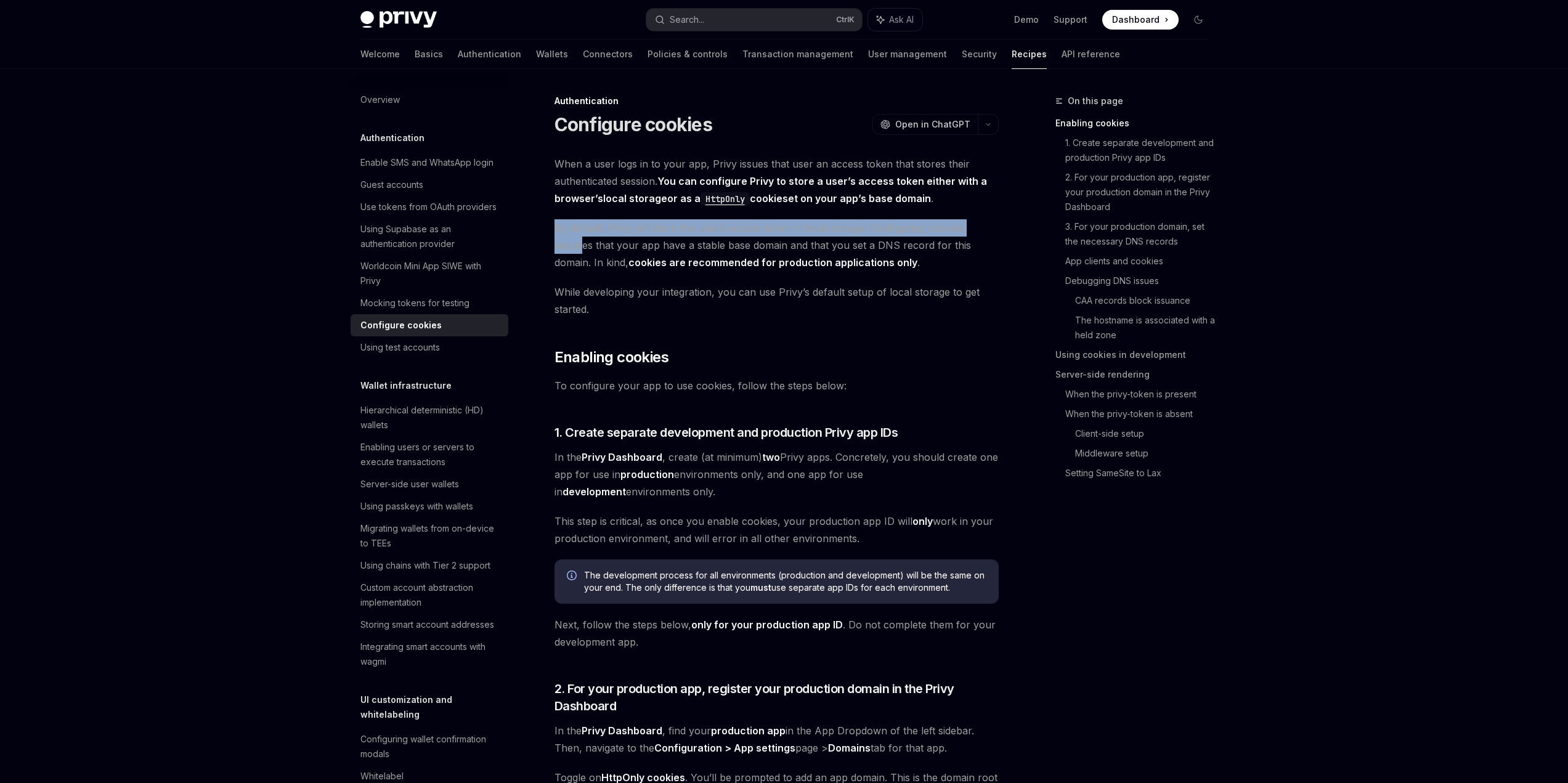
drag, startPoint x: 499, startPoint y: 282, endPoint x: 531, endPoint y: 316, distance: 46.7
click at [555, 271] on span "By default, Privy will store the user’s access token in local storage. Configur…" at bounding box center [776, 245] width 444 height 52
click at [1199, 290] on link "Debugging DNS issues" at bounding box center [1141, 281] width 153 height 20
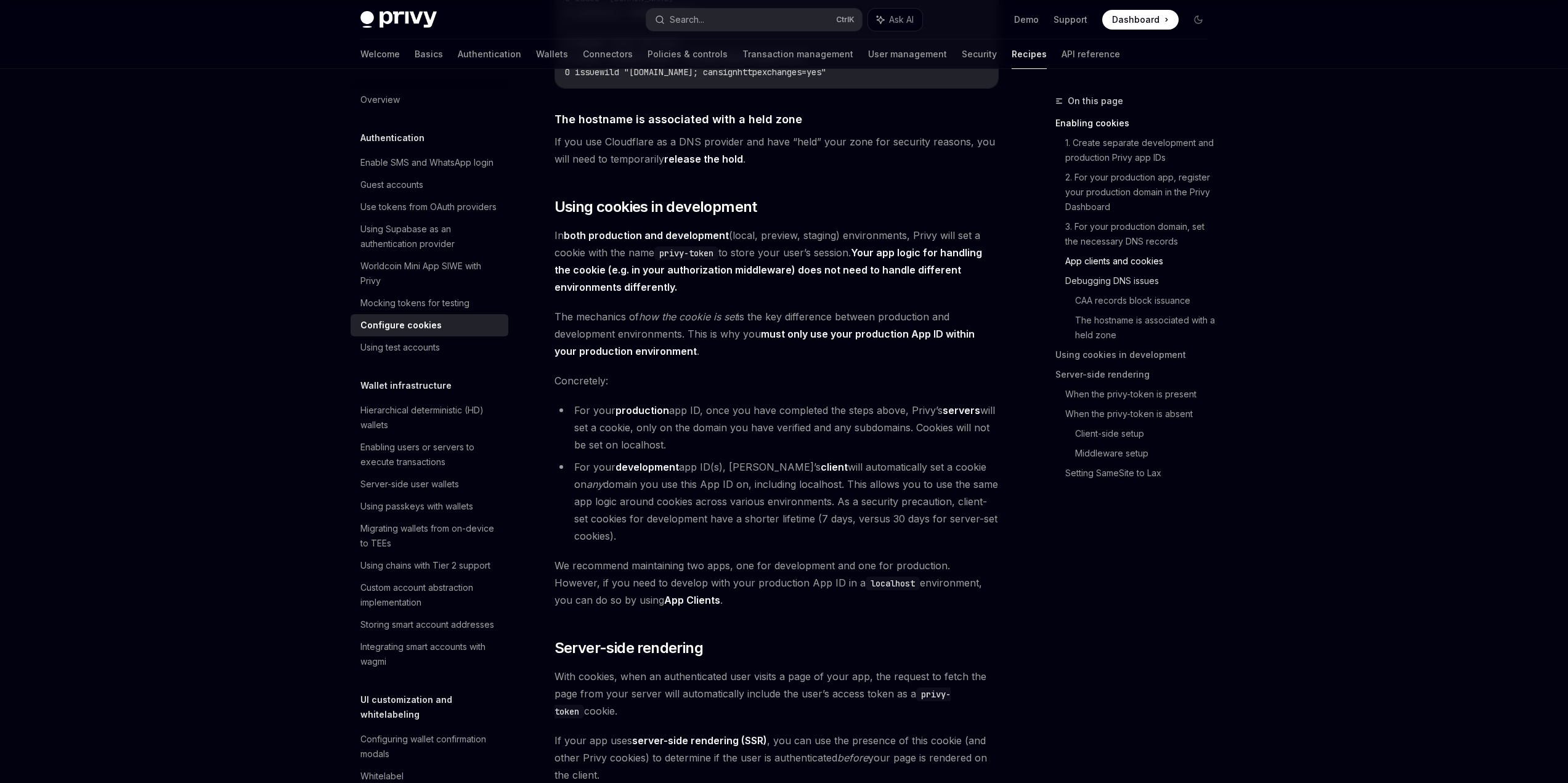
scroll to position [1880, 0]
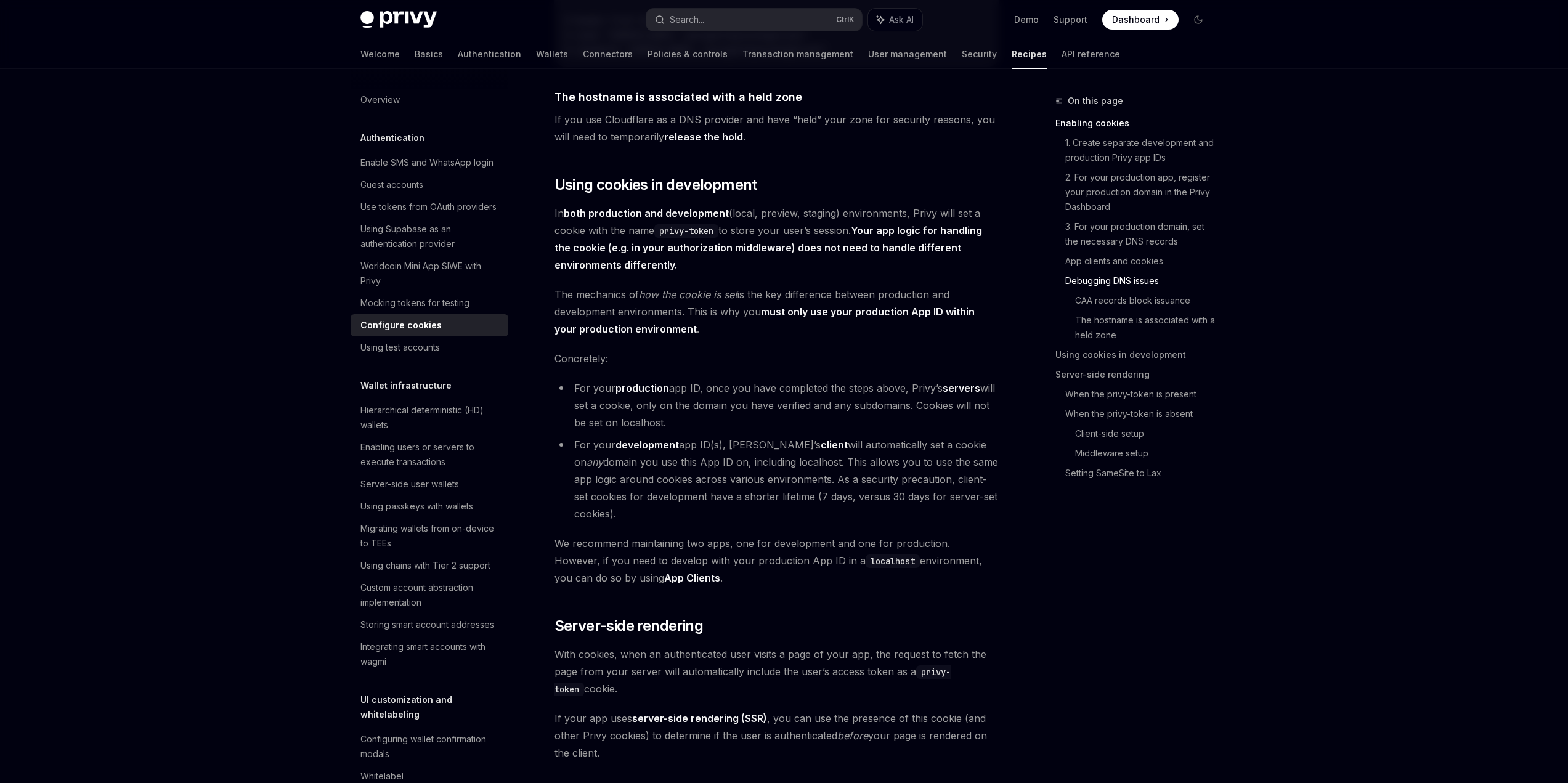
drag, startPoint x: 682, startPoint y: 187, endPoint x: 688, endPoint y: 223, distance: 36.5
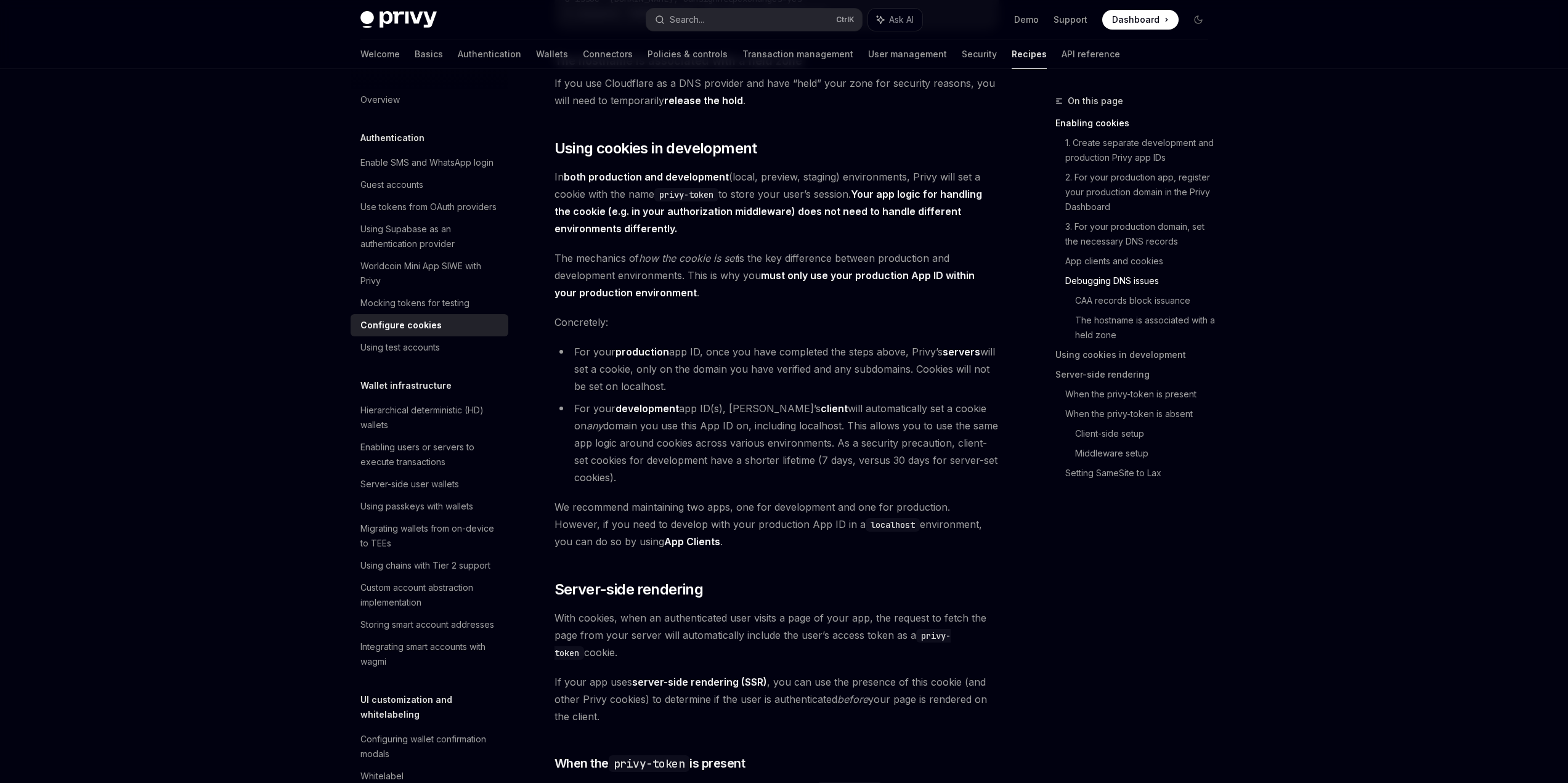
scroll to position [2126, 0]
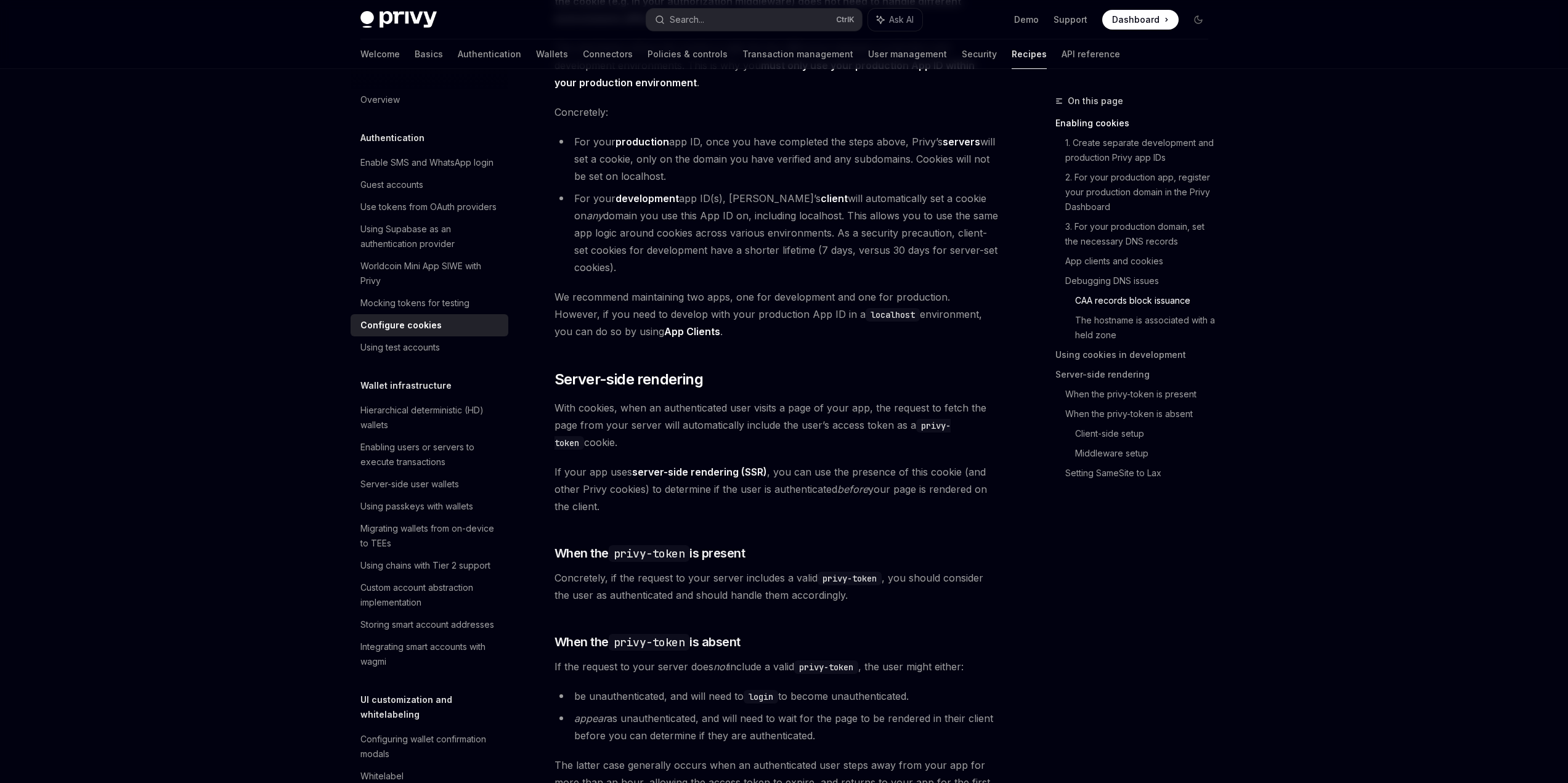
drag, startPoint x: 598, startPoint y: 400, endPoint x: 605, endPoint y: 418, distance: 19.3
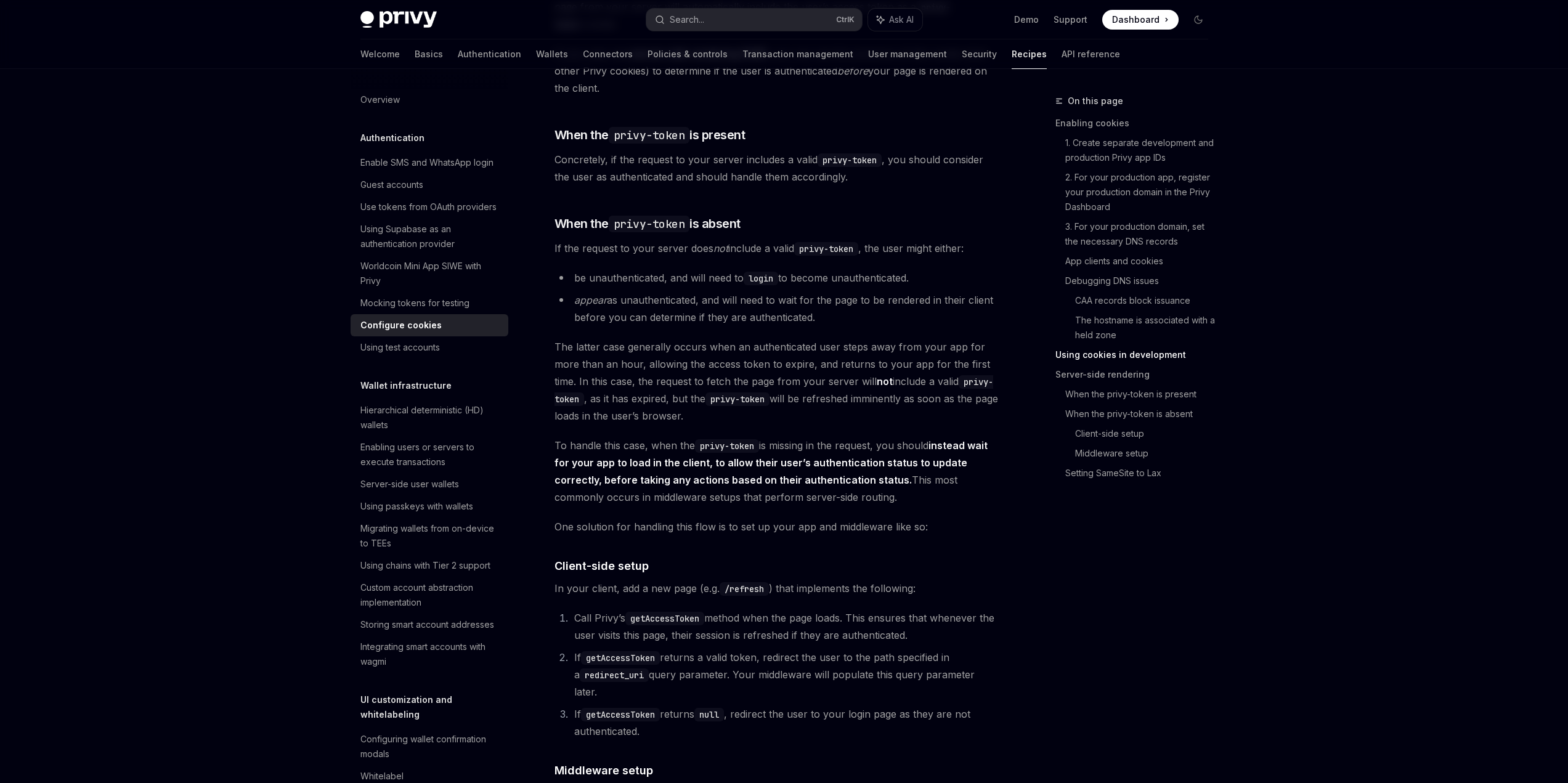
scroll to position [2620, 0]
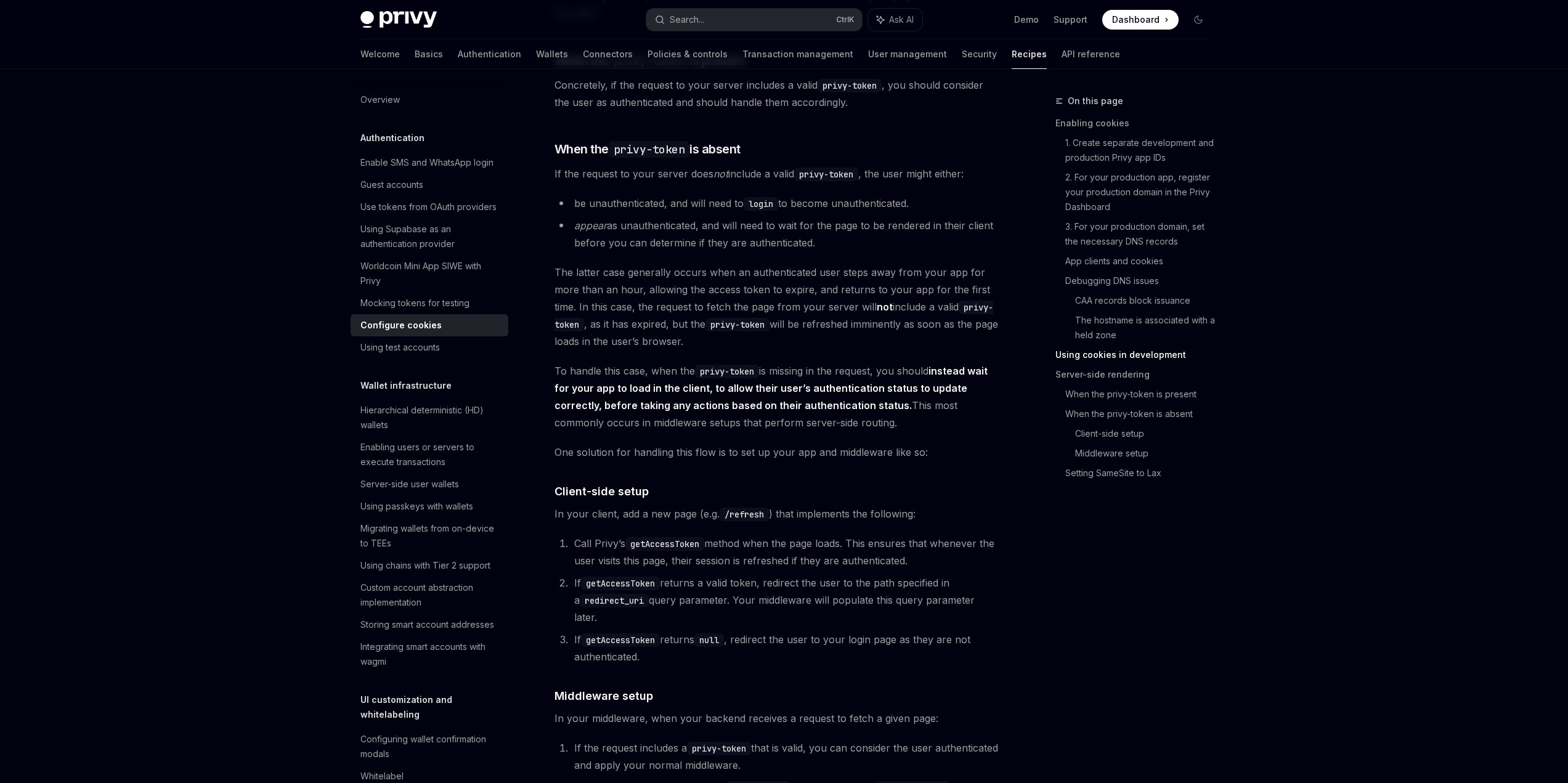
drag, startPoint x: 638, startPoint y: 430, endPoint x: 682, endPoint y: 450, distance: 48.3
type textarea "*"
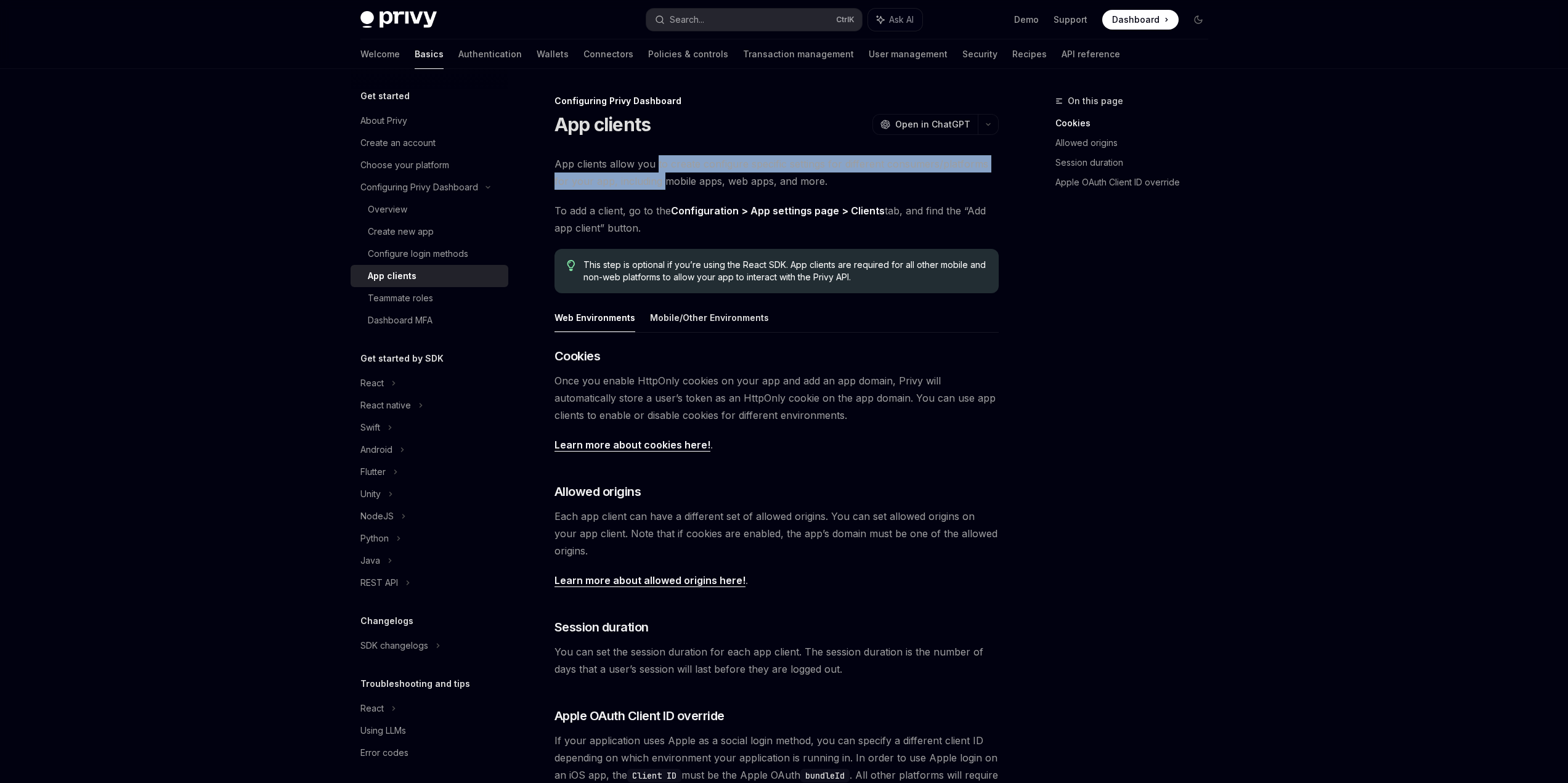
drag, startPoint x: 623, startPoint y: 201, endPoint x: 632, endPoint y: 218, distance: 19.2
click at [632, 189] on span "App clients allow you to create configure specific settings for different consu…" at bounding box center [776, 173] width 444 height 35
drag, startPoint x: 658, startPoint y: 204, endPoint x: 659, endPoint y: 235, distance: 31.0
click at [659, 189] on span "App clients allow you to create configure specific settings for different consu…" at bounding box center [776, 173] width 444 height 35
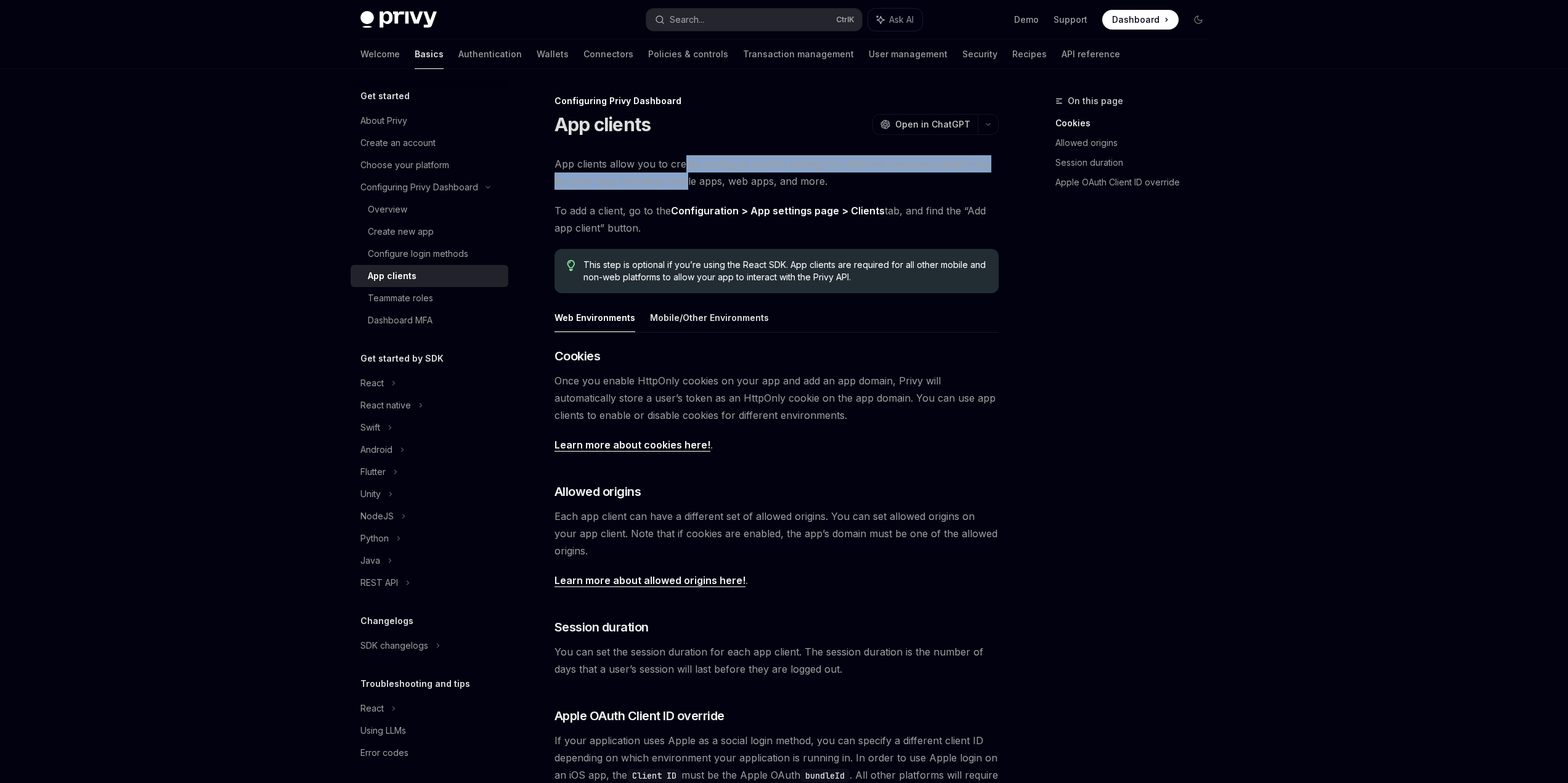
click at [659, 189] on span "App clients allow you to create configure specific settings for different consu…" at bounding box center [776, 173] width 444 height 35
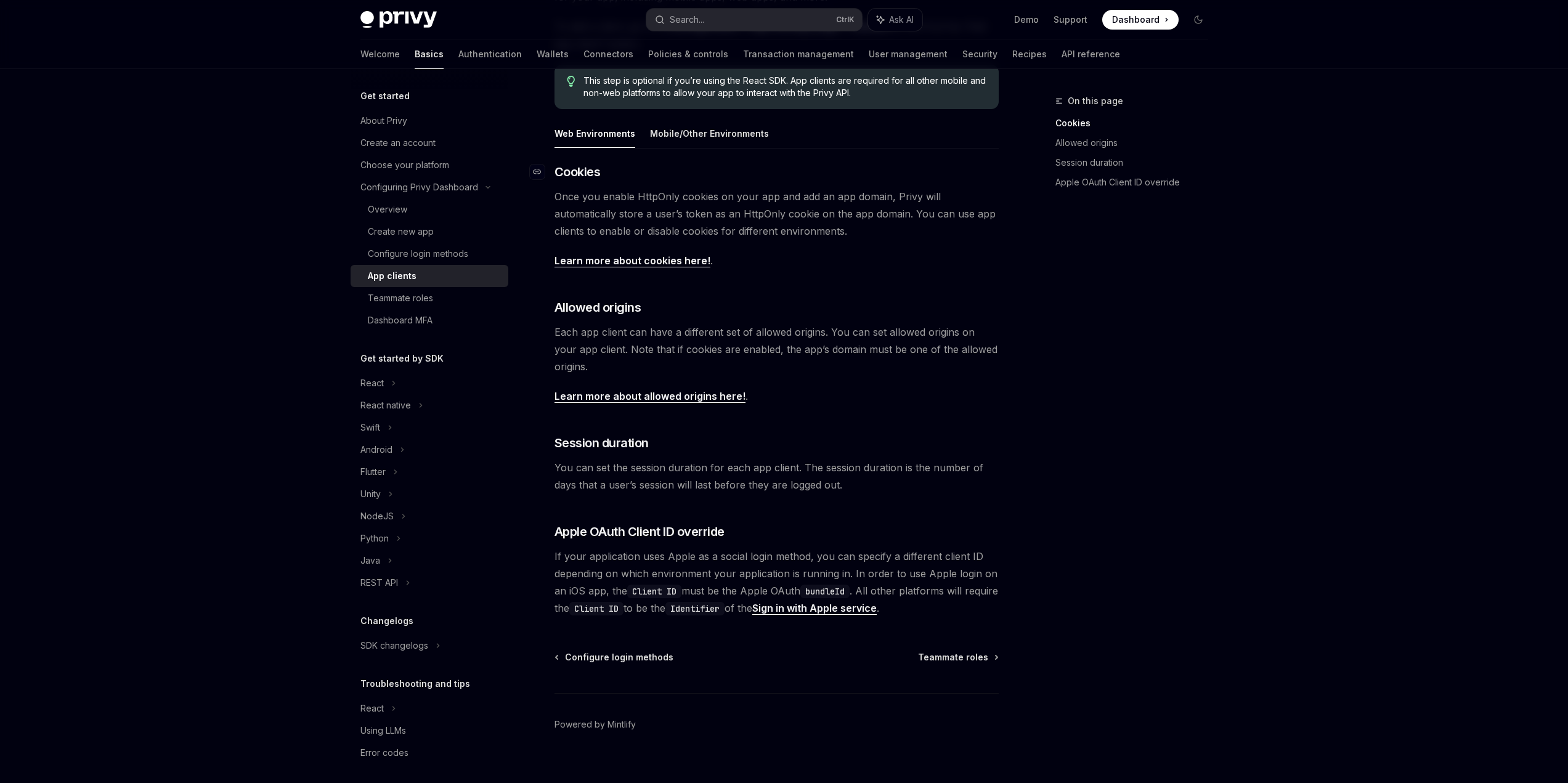
scroll to position [185, 0]
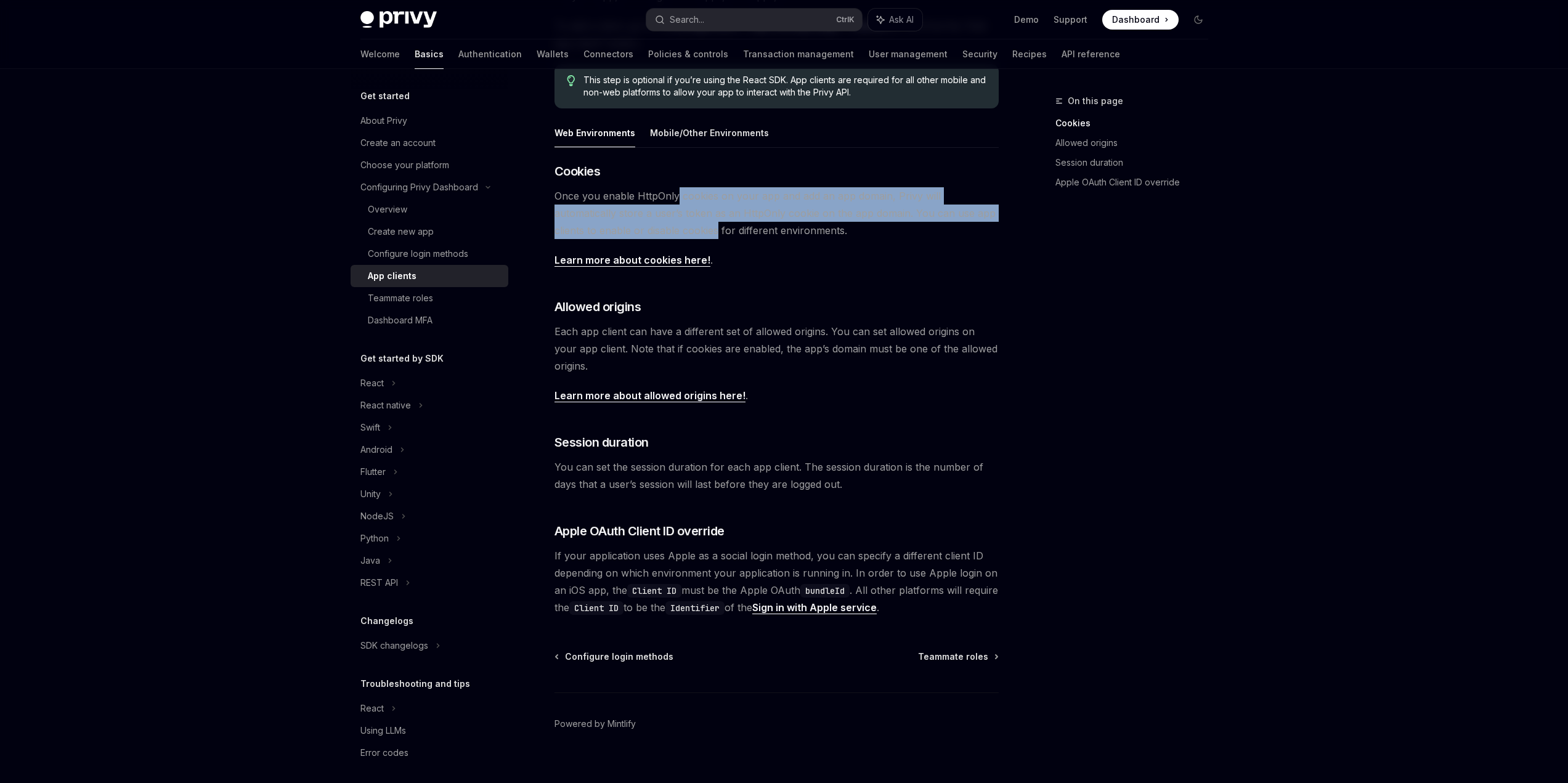
drag, startPoint x: 647, startPoint y: 295, endPoint x: 646, endPoint y: 326, distance: 31.0
click at [646, 240] on span "Once you enable HttpOnly cookies on your app and add an app domain, Privy will …" at bounding box center [776, 214] width 444 height 52
drag, startPoint x: 648, startPoint y: 303, endPoint x: 652, endPoint y: 327, distance: 24.3
click at [652, 240] on span "Once you enable HttpOnly cookies on your app and add an app domain, Privy will …" at bounding box center [776, 214] width 444 height 52
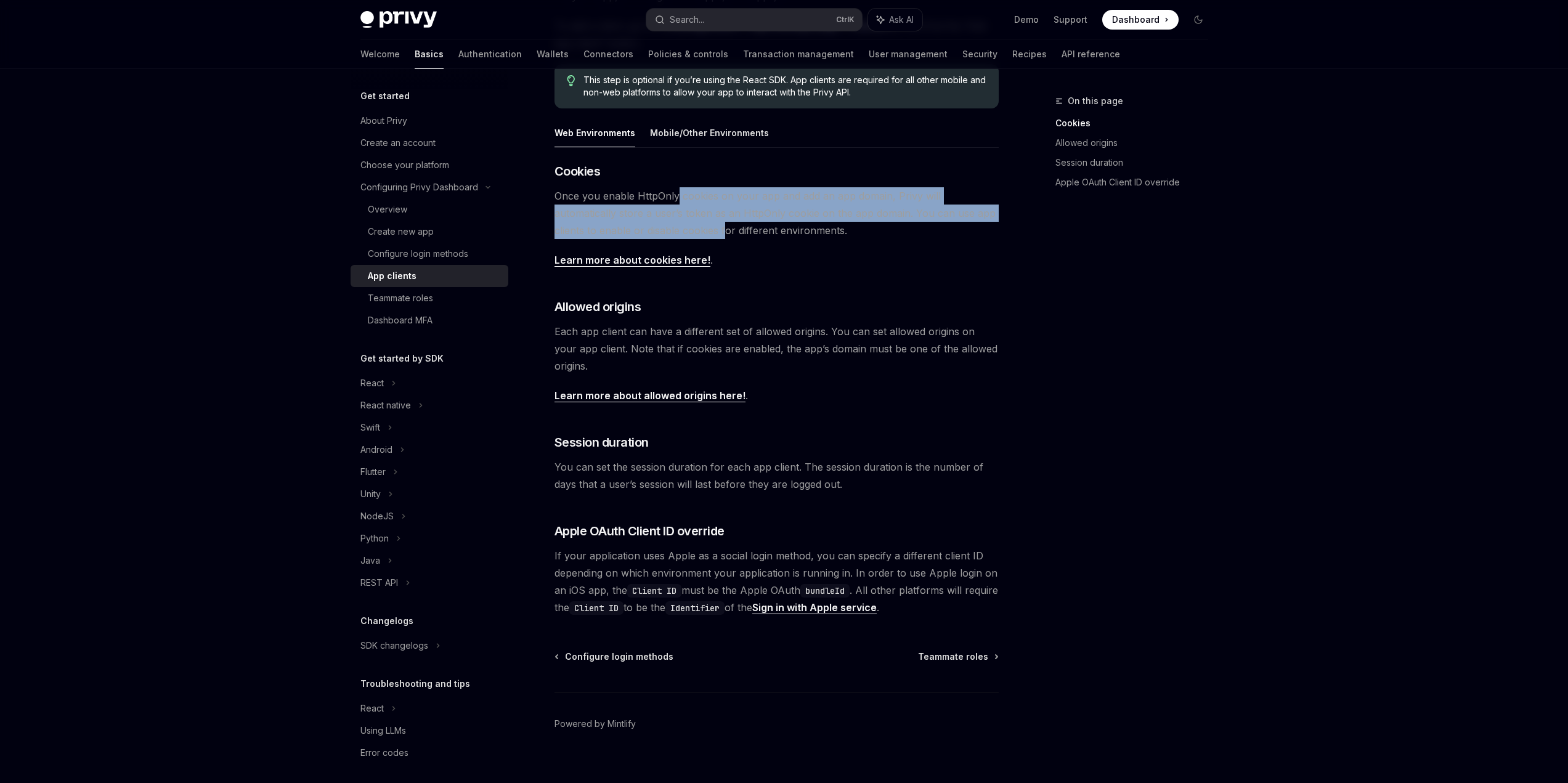
click at [652, 240] on span "Once you enable HttpOnly cookies on your app and add an app domain, Privy will …" at bounding box center [776, 214] width 444 height 52
drag, startPoint x: 648, startPoint y: 297, endPoint x: 650, endPoint y: 327, distance: 30.1
click at [650, 240] on span "Once you enable HttpOnly cookies on your app and add an app domain, Privy will …" at bounding box center [776, 214] width 444 height 52
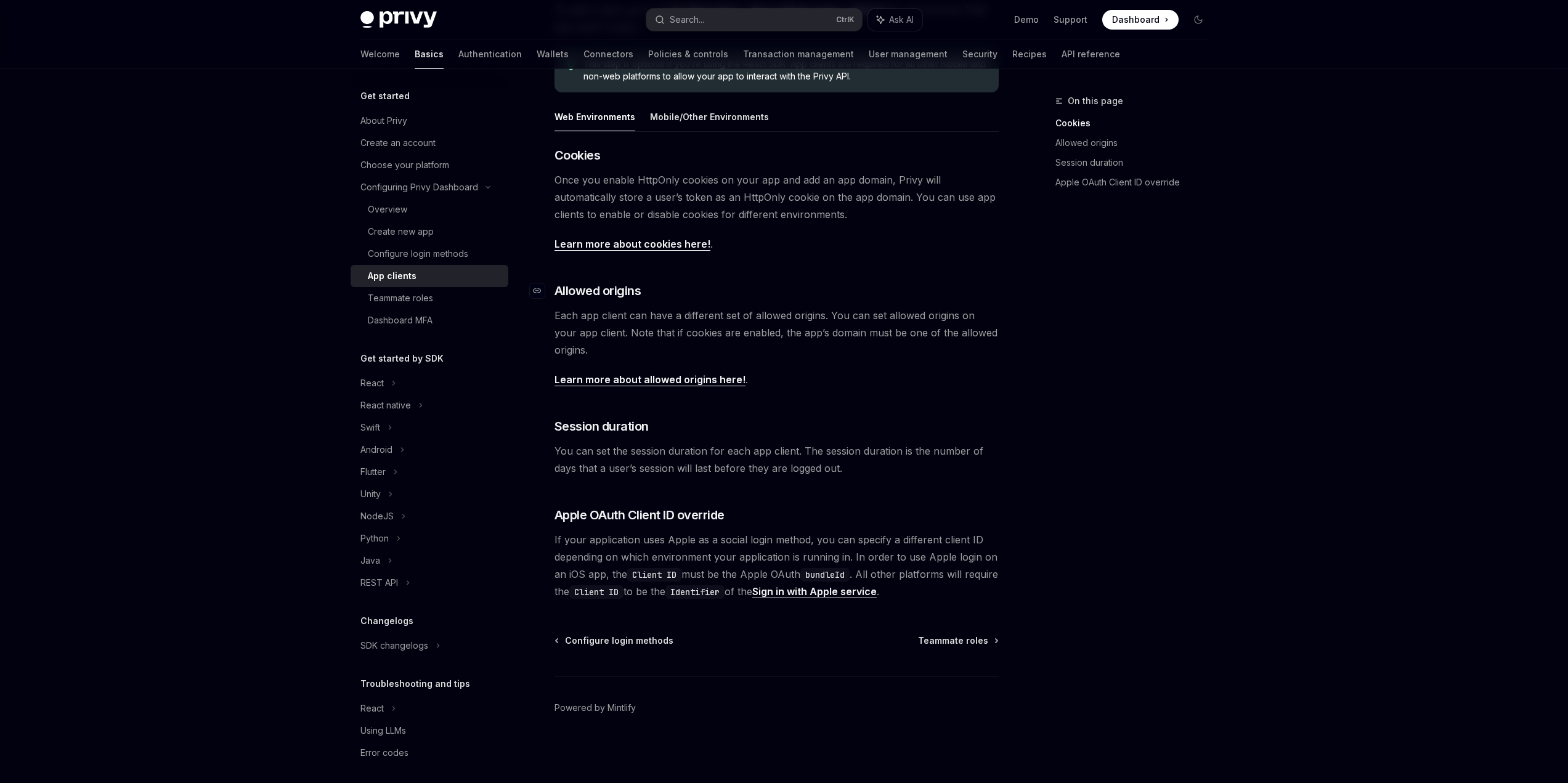
scroll to position [370, 0]
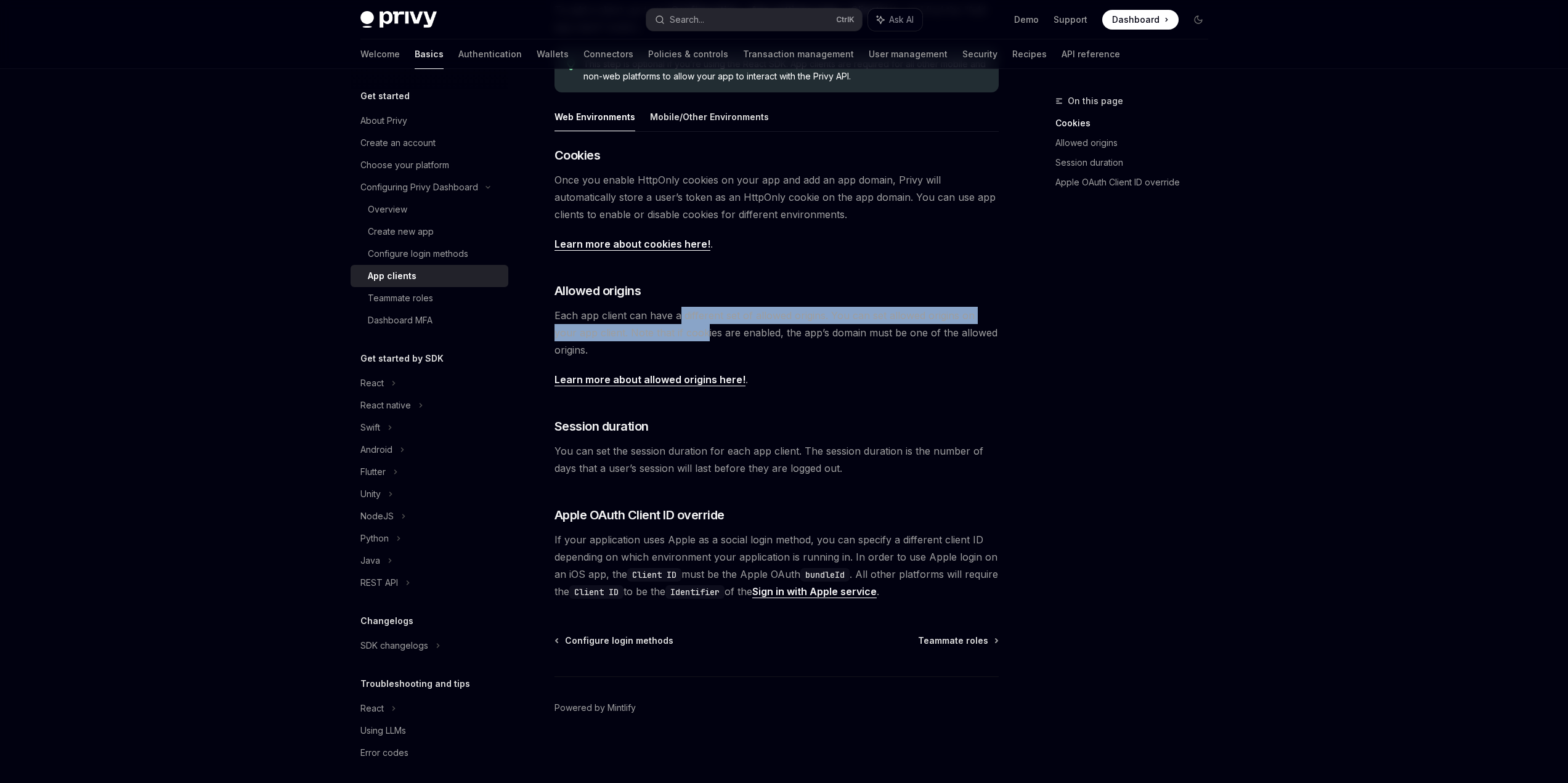
drag, startPoint x: 653, startPoint y: 279, endPoint x: 656, endPoint y: 302, distance: 23.2
click at [656, 307] on span "Each app client can have a different set of allowed origins. You can set allowe…" at bounding box center [776, 333] width 444 height 52
